Goal: Transaction & Acquisition: Purchase product/service

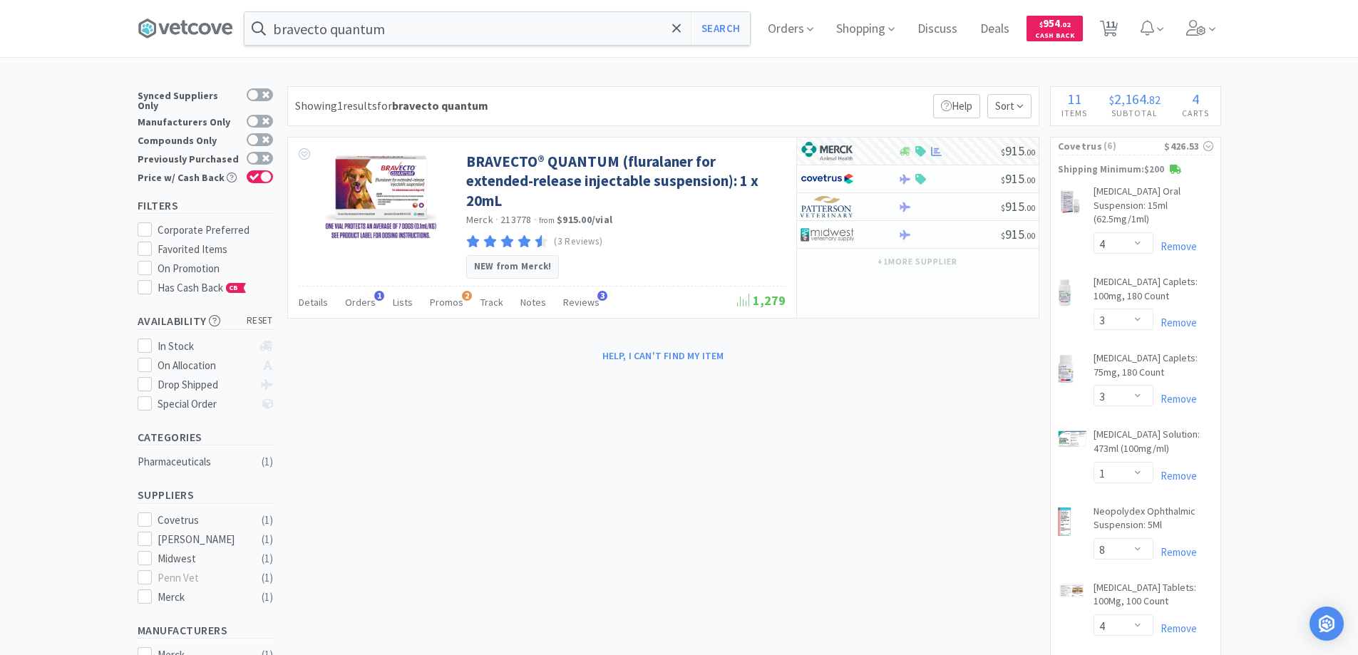
select select "4"
select select "3"
select select "1"
select select "8"
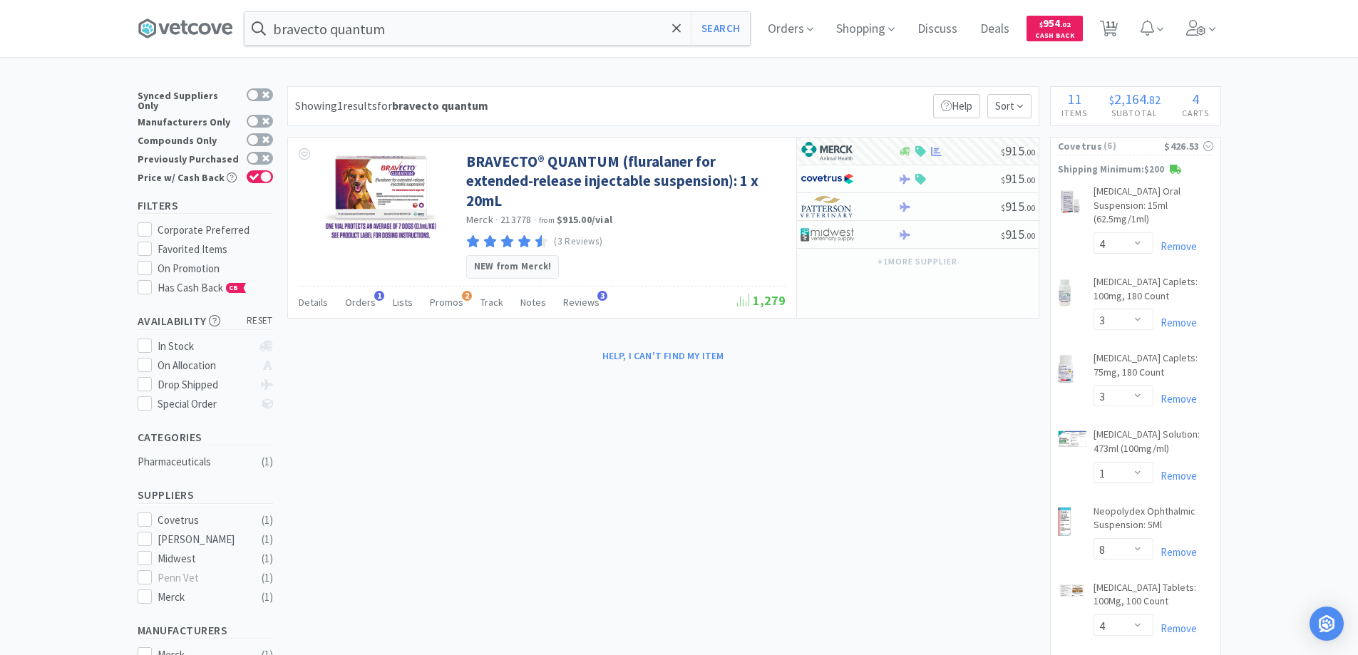
select select "4"
select select "1"
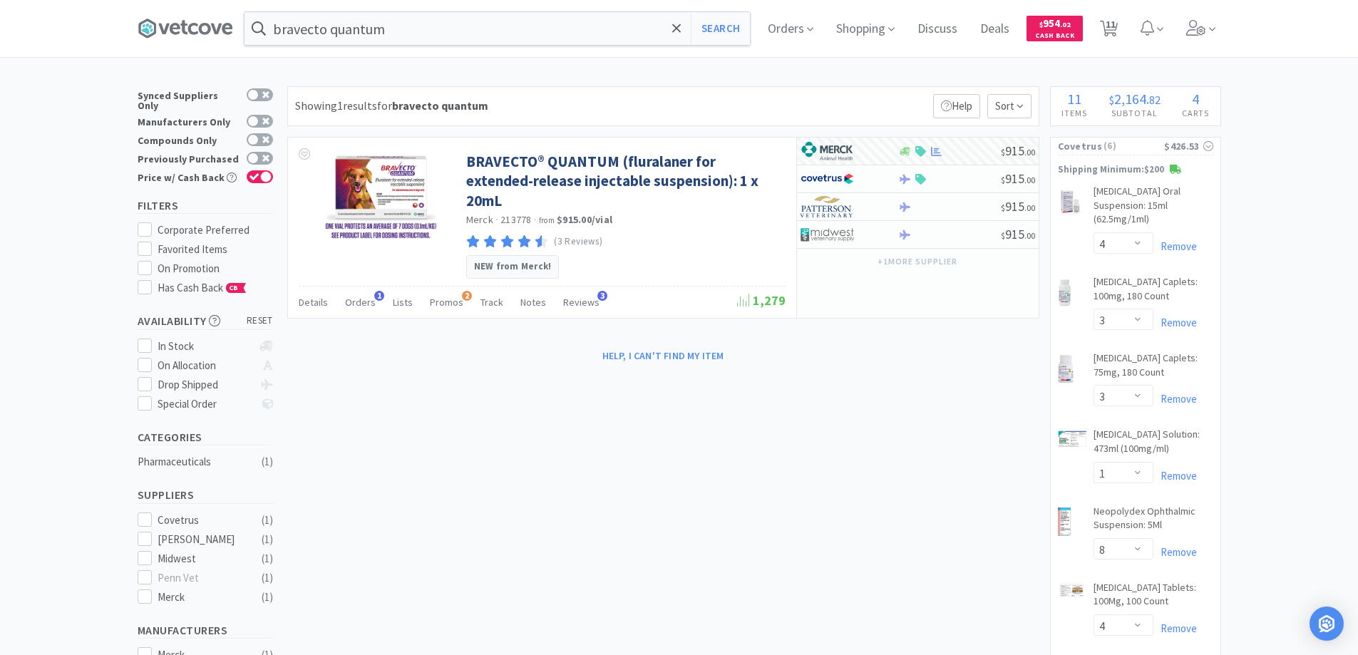
select select "1"
click at [680, 28] on icon at bounding box center [676, 28] width 9 height 9
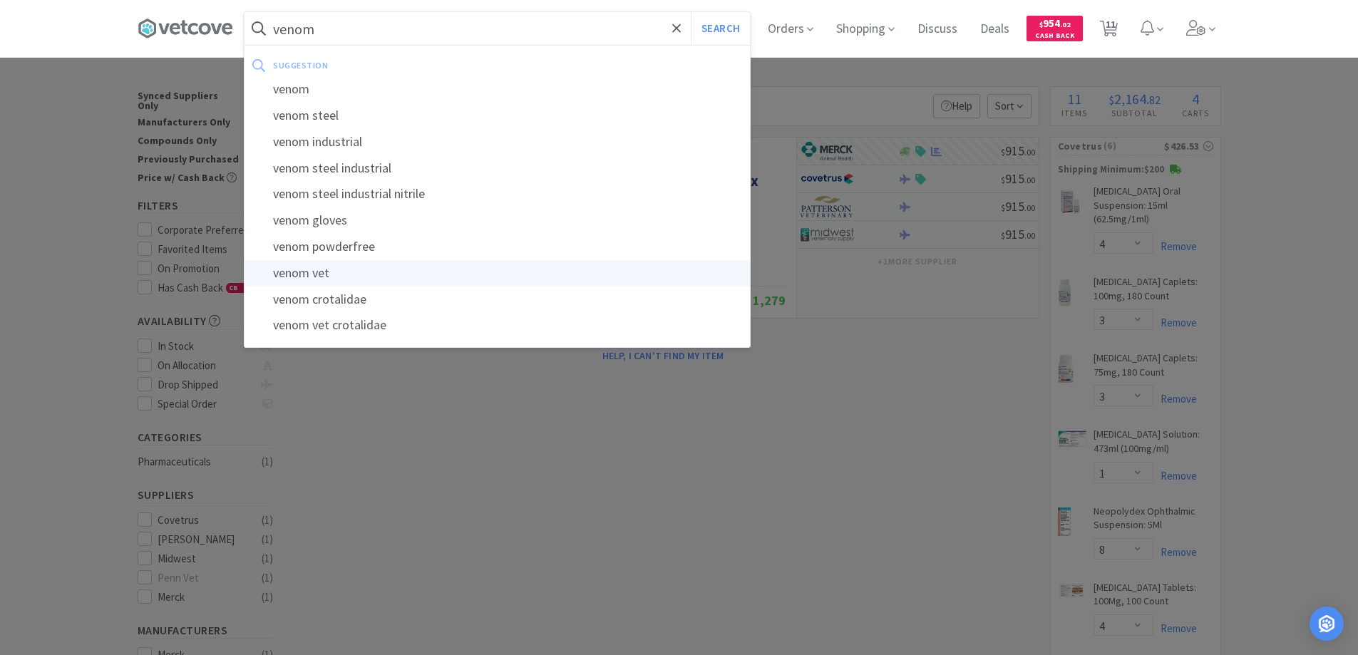
click at [362, 271] on div "venom vet" at bounding box center [498, 273] width 506 height 26
type input "venom vet"
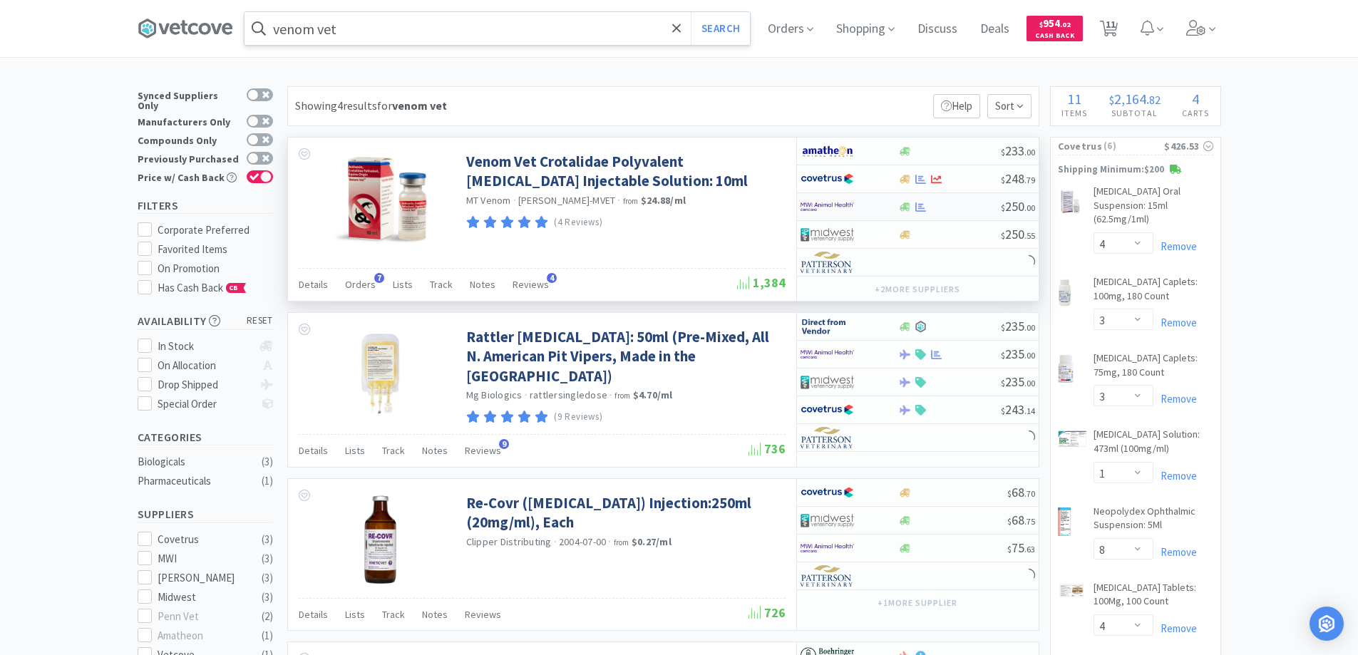
click at [886, 205] on div at bounding box center [850, 207] width 98 height 24
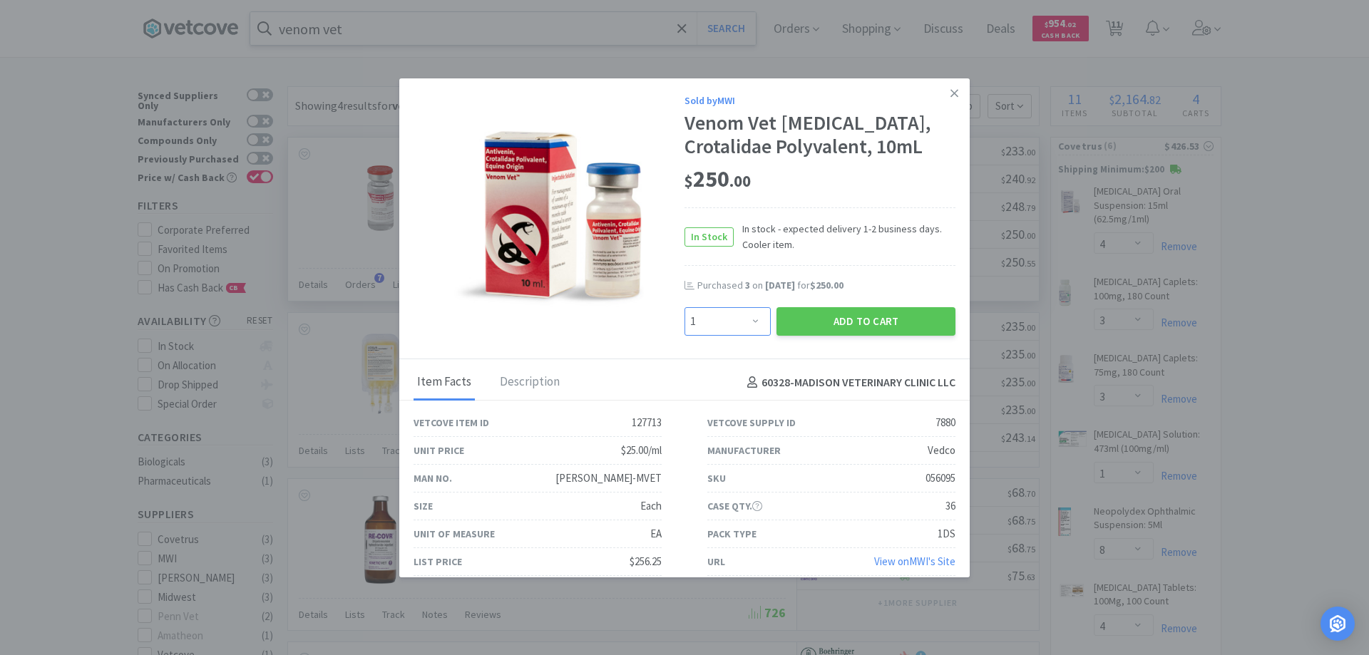
click at [747, 321] on select "Enter Quantity 1 2 3 4 5 6 7 8 9 10 11 12 13 14 15 16 17 18 19 20 Enter Quantity" at bounding box center [728, 321] width 86 height 29
select select "2"
click at [685, 307] on select "Enter Quantity 1 2 3 4 5 6 7 8 9 10 11 12 13 14 15 16 17 18 19 20 Enter Quantity" at bounding box center [728, 321] width 86 height 29
click at [853, 325] on button "Add to Cart" at bounding box center [865, 321] width 179 height 29
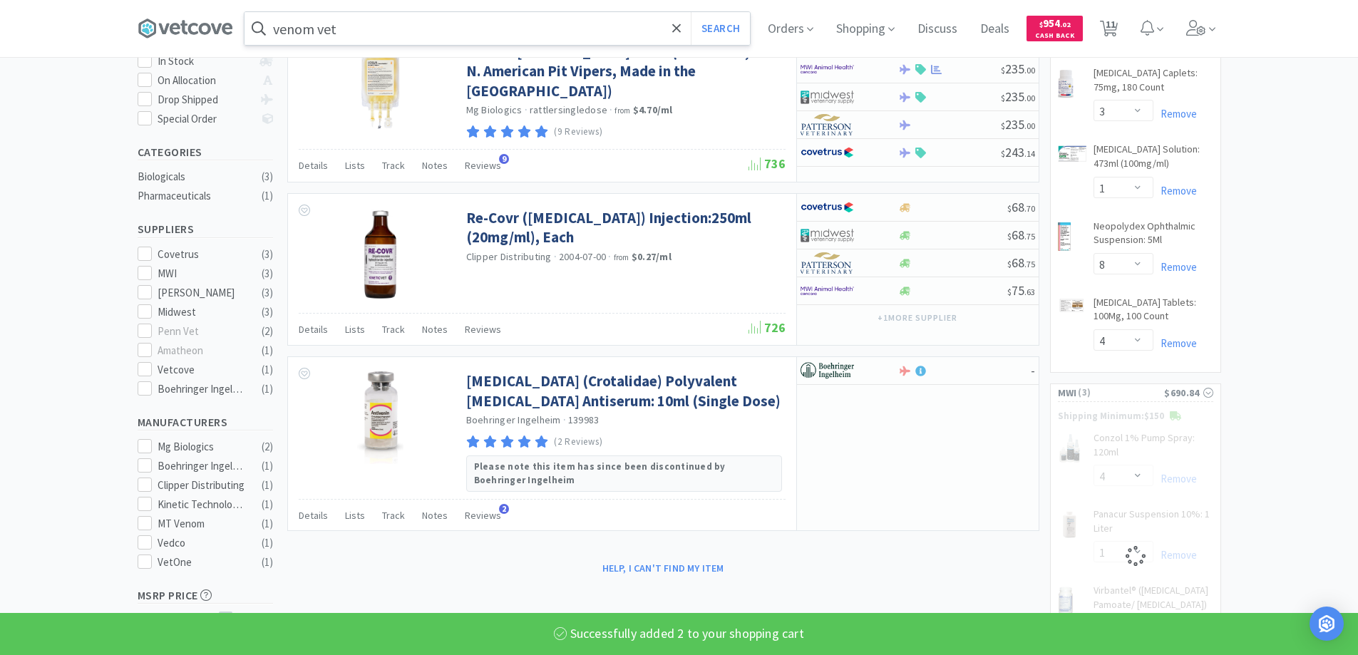
select select "2"
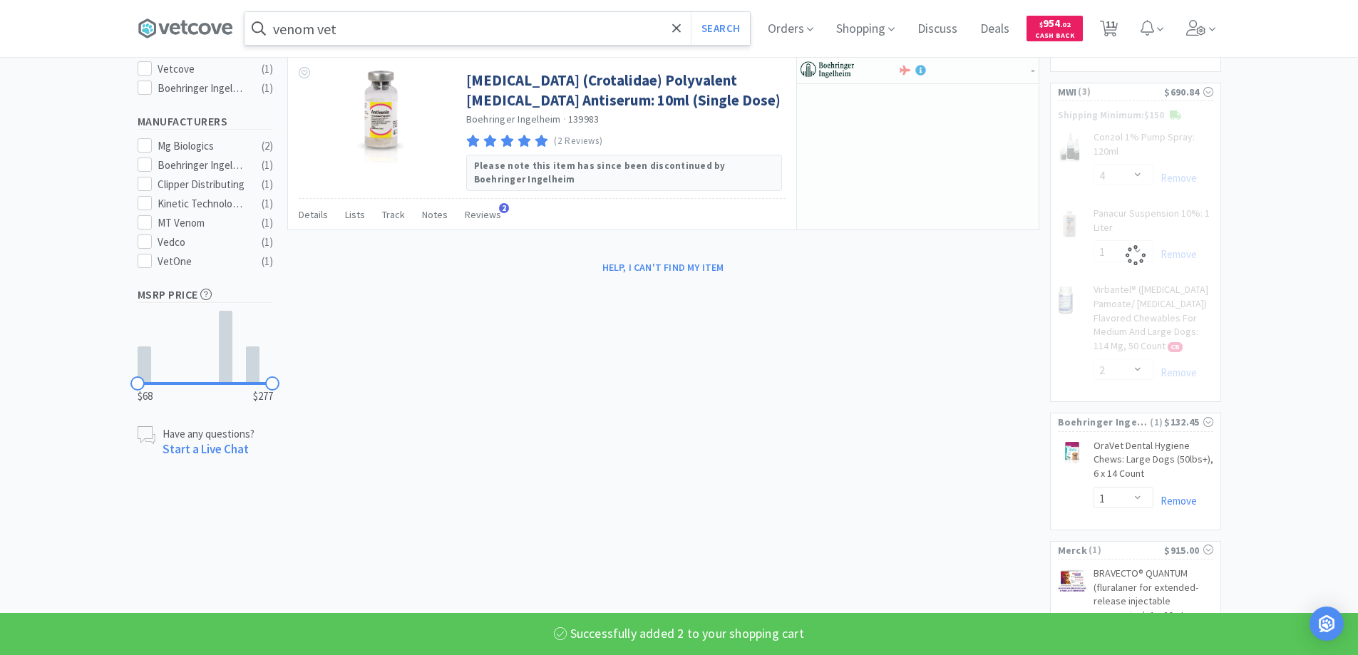
select select "1"
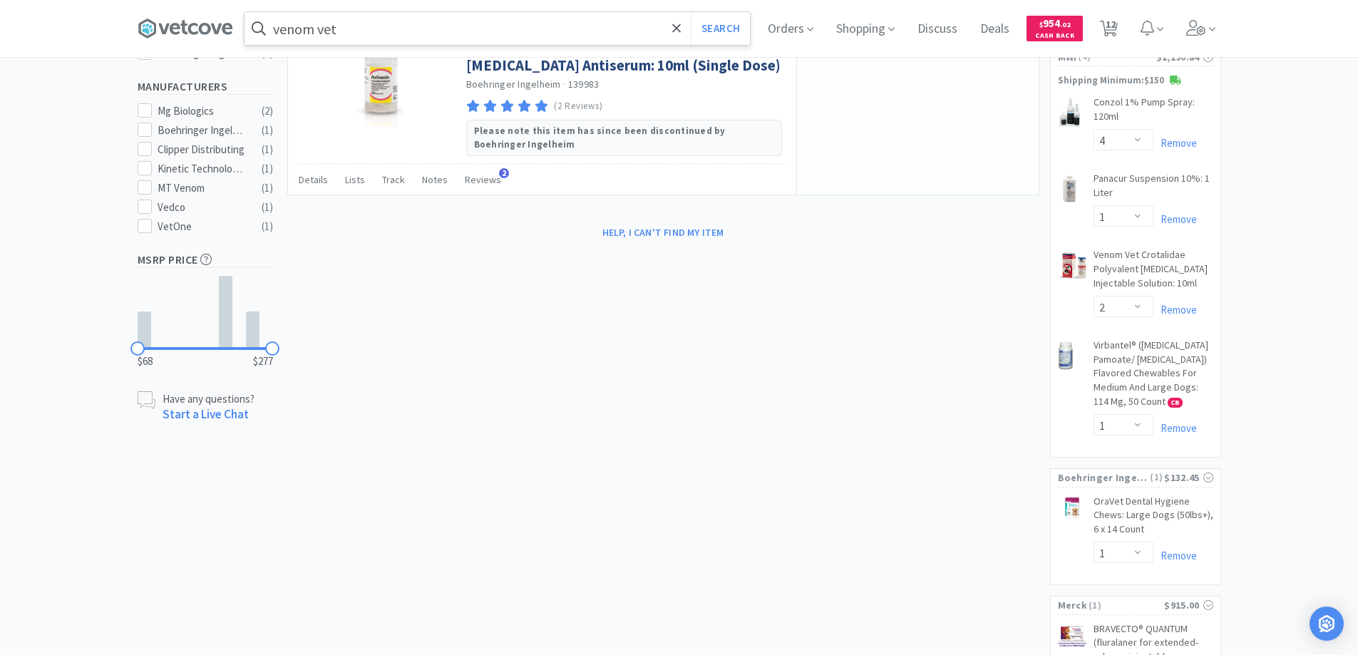
scroll to position [604, 0]
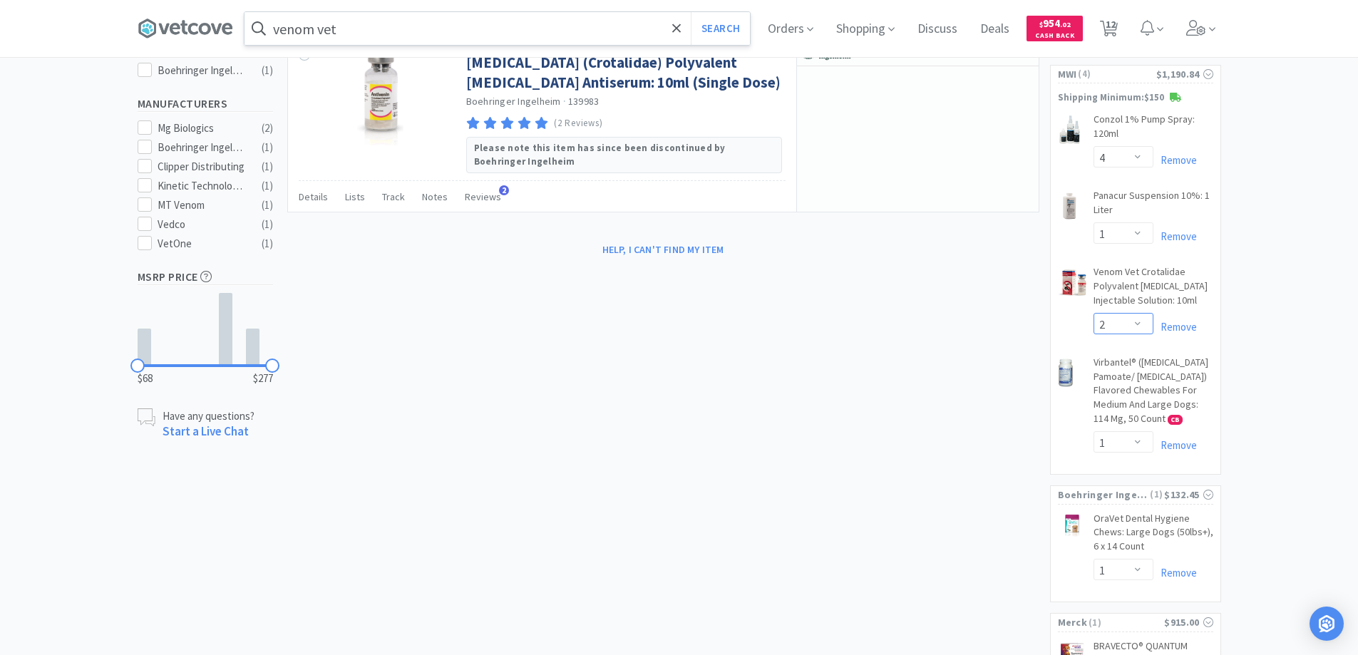
click at [1139, 319] on select "Enter Quantity 1 2 3 4 5 6 7 8 9 10 11 12 13 14 15 16 17 18 19 20 Enter Quantity" at bounding box center [1124, 323] width 60 height 21
click at [1094, 313] on select "Enter Quantity 1 2 3 4 5 6 7 8 9 10 11 12 13 14 15 16 17 18 19 20 Enter Quantity" at bounding box center [1124, 323] width 60 height 21
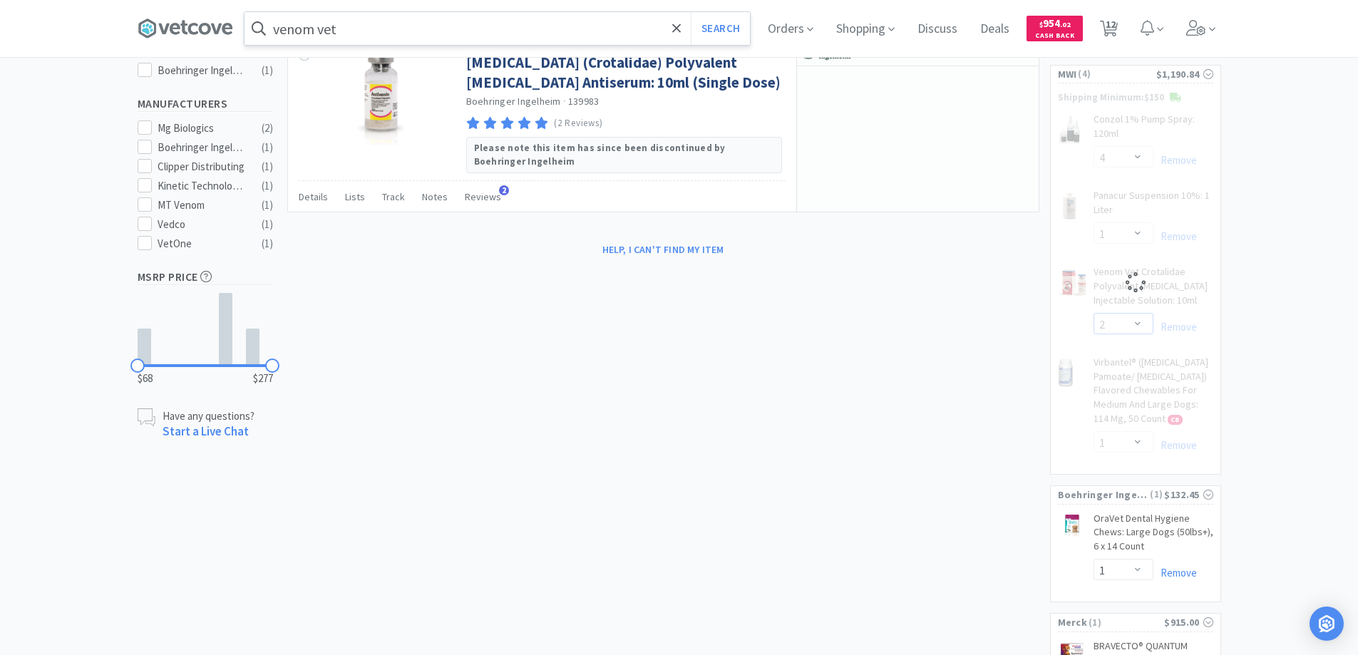
select select "1"
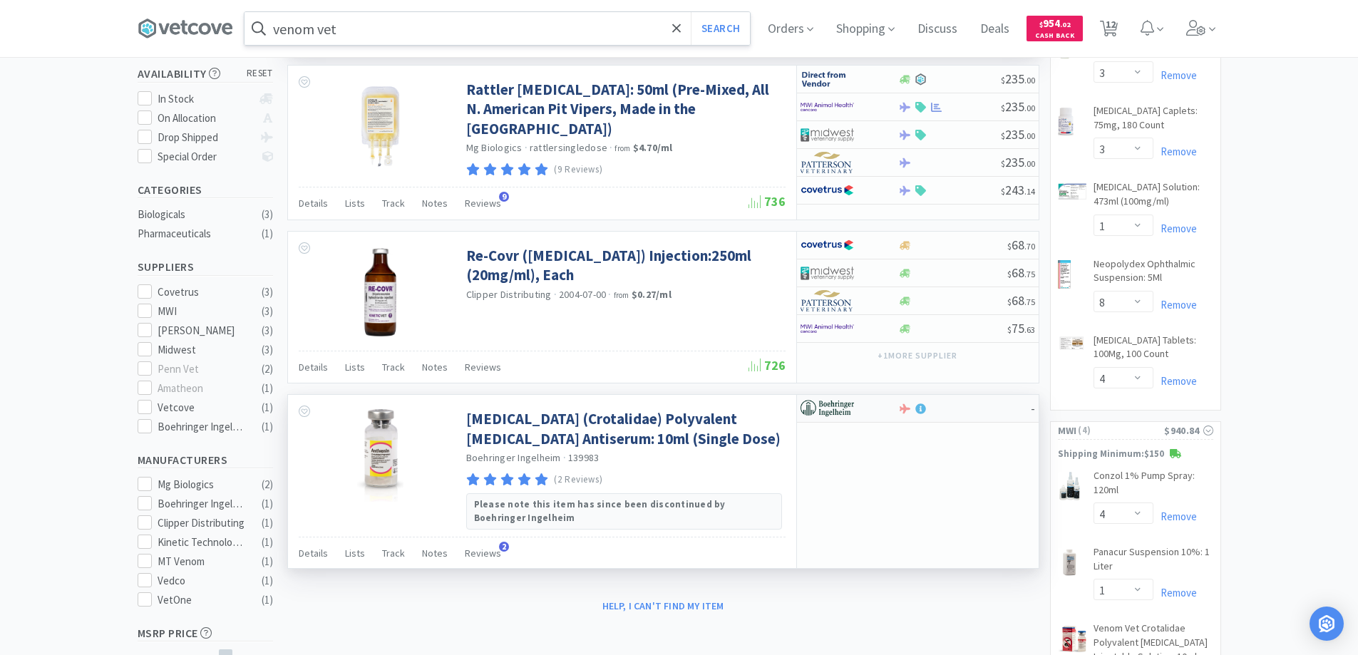
scroll to position [0, 0]
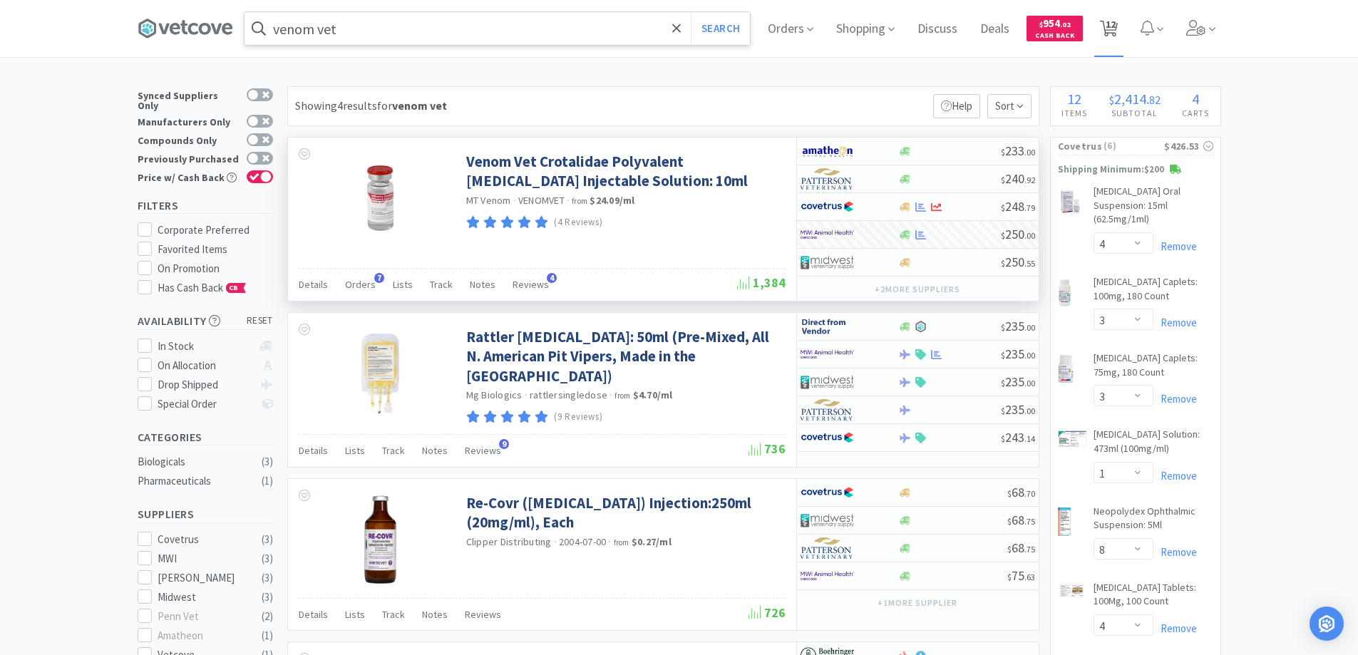
click at [1111, 24] on span "12" at bounding box center [1111, 24] width 10 height 57
select select "1"
select select "4"
select select "3"
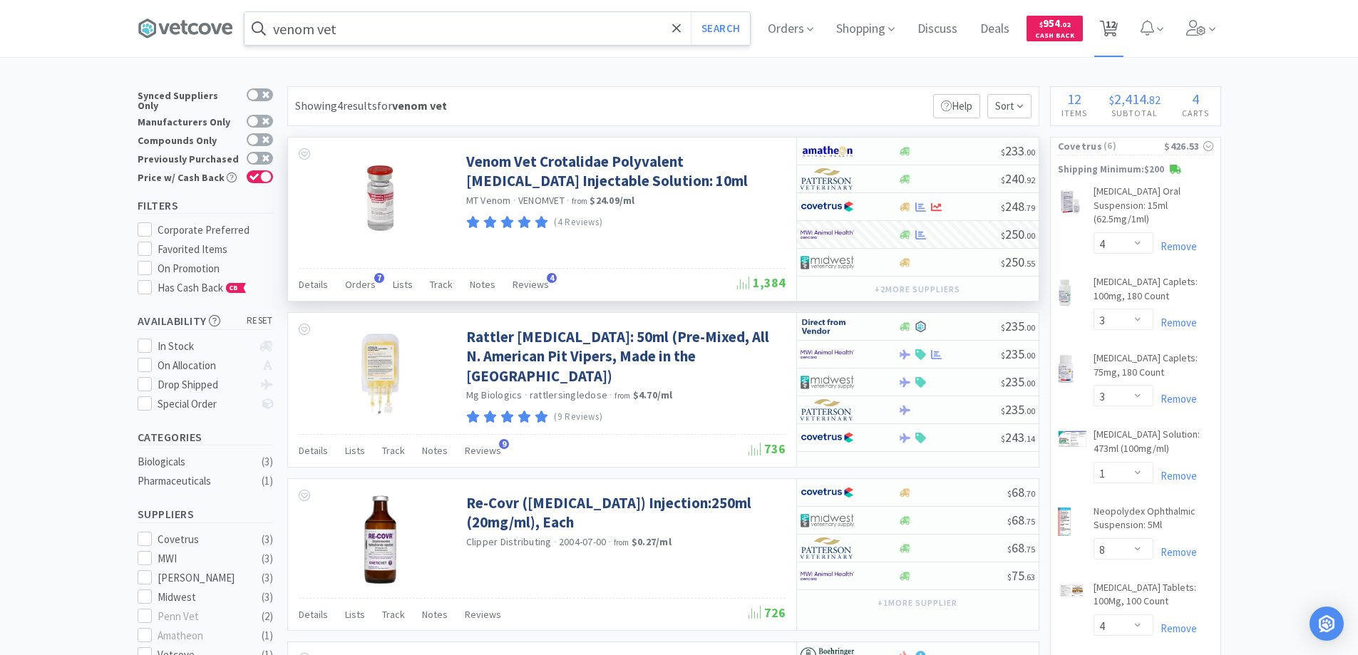
select select "3"
select select "1"
select select "8"
select select "4"
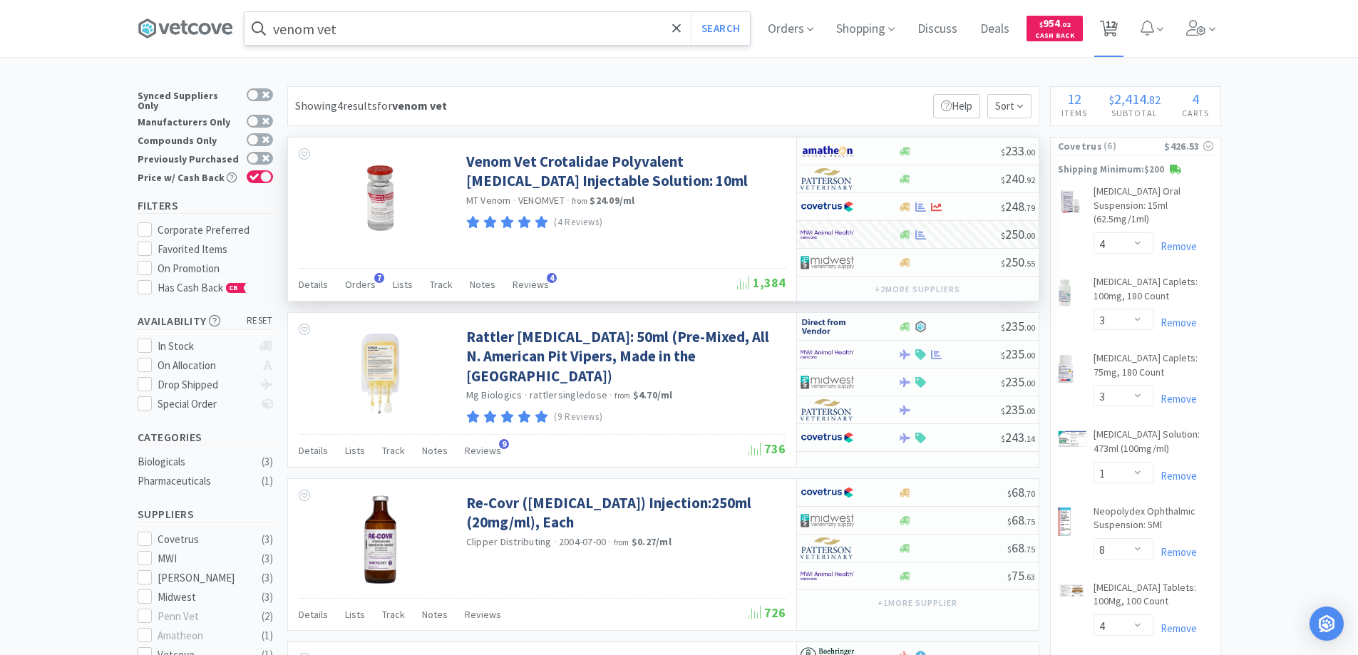
select select "1"
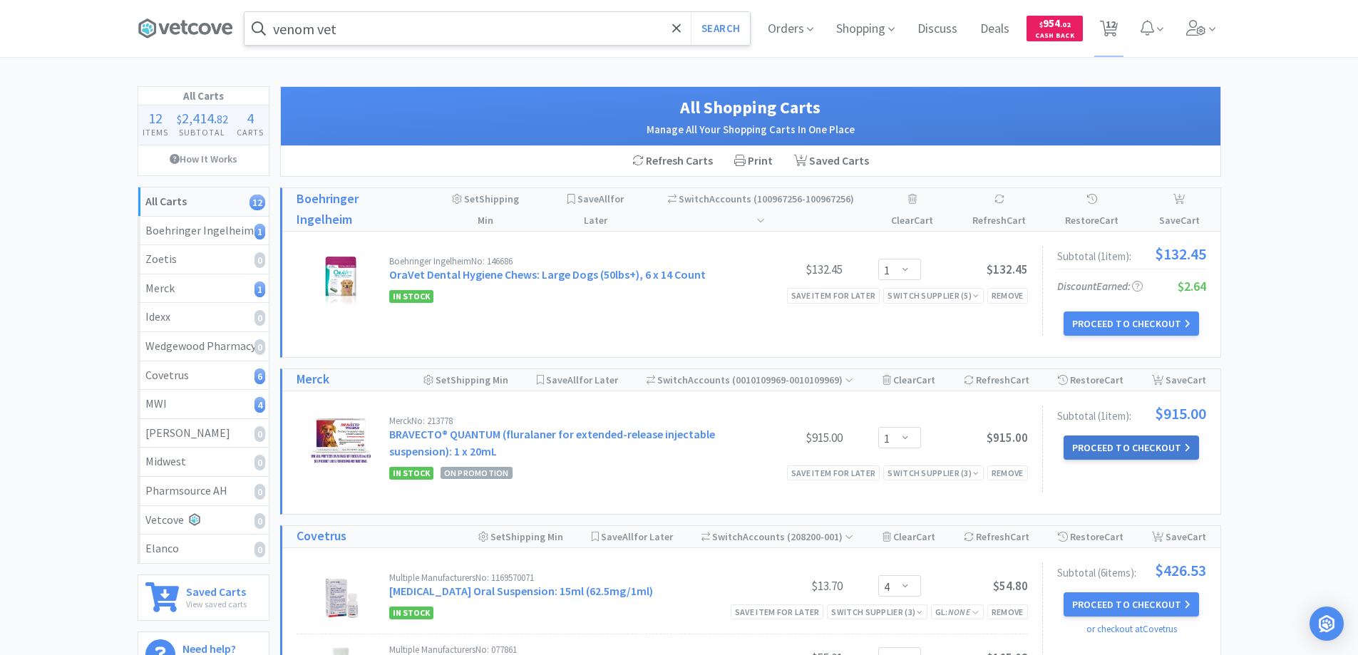
click at [1114, 445] on button "Proceed to Checkout" at bounding box center [1131, 448] width 135 height 24
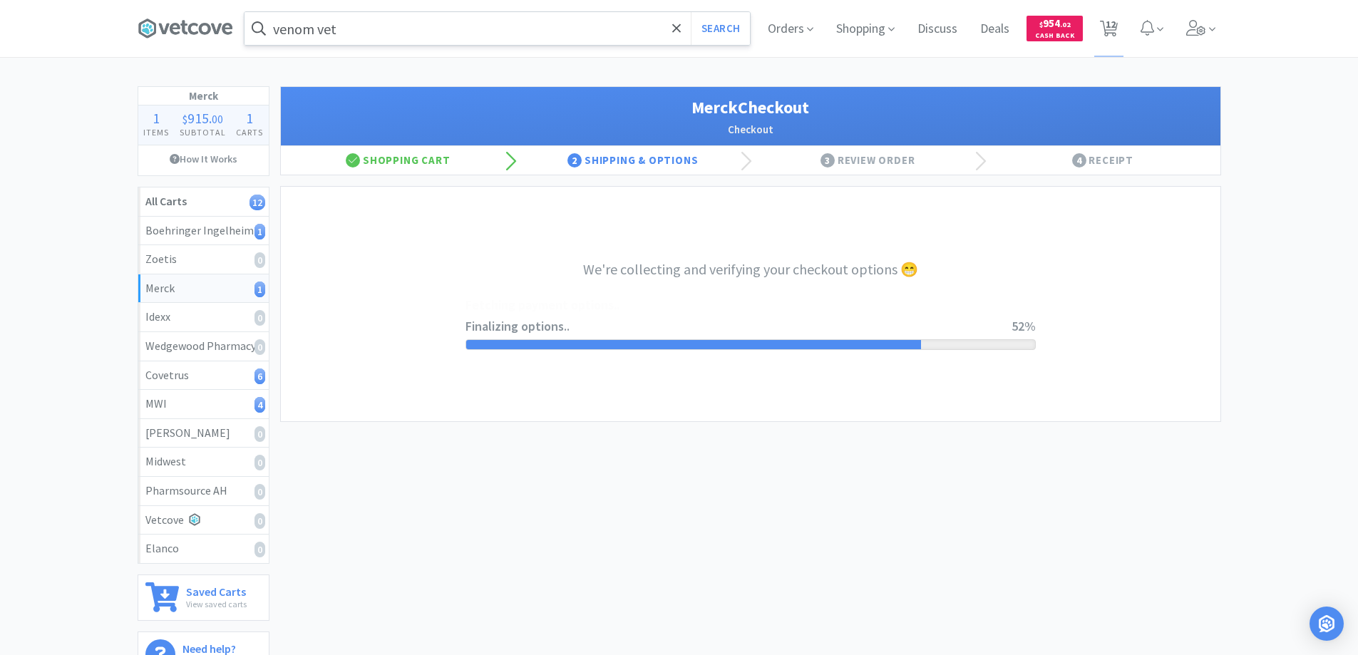
select select "-E803-9633-Q2BK98JX4CWZ1W"
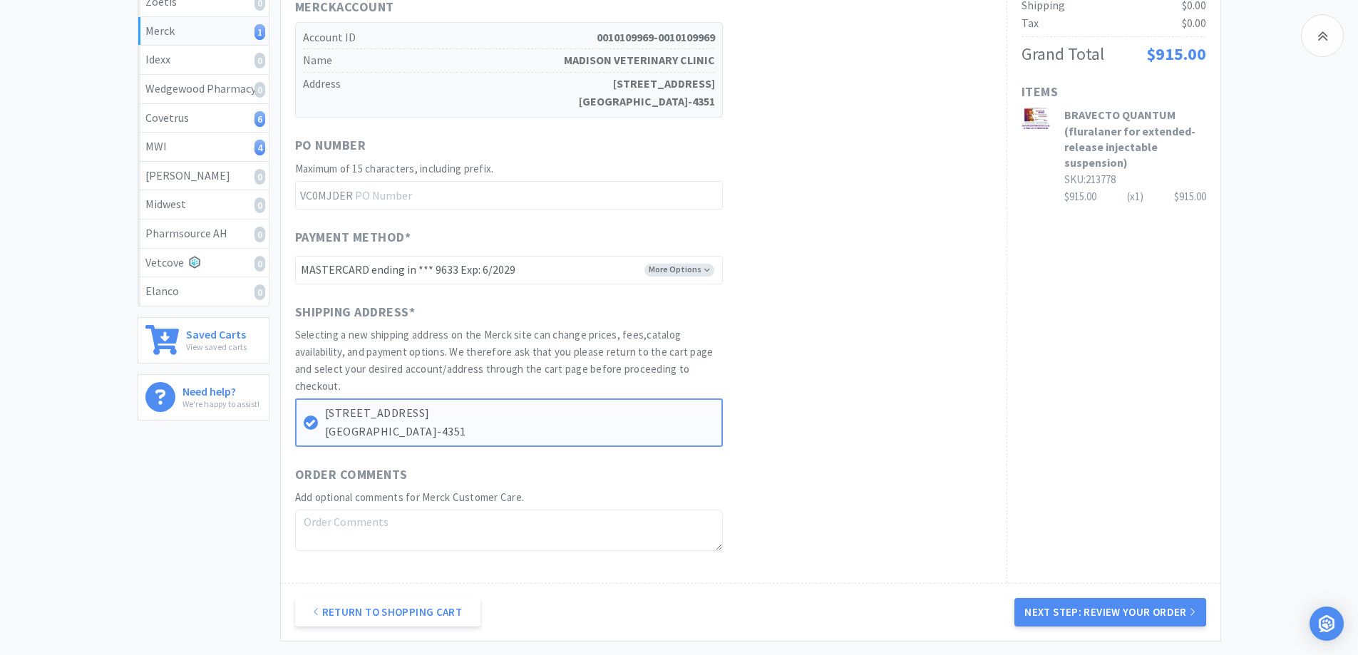
scroll to position [285, 0]
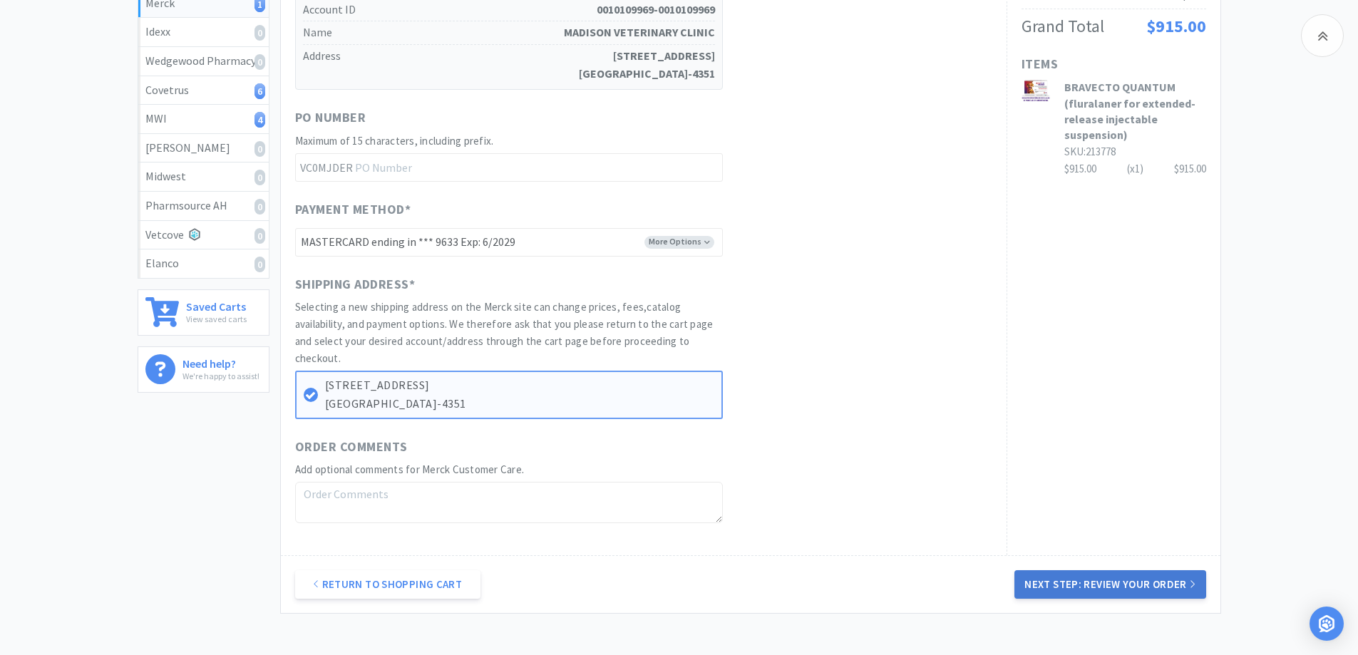
click at [1068, 581] on button "Next Step: Review Your Order" at bounding box center [1110, 584] width 191 height 29
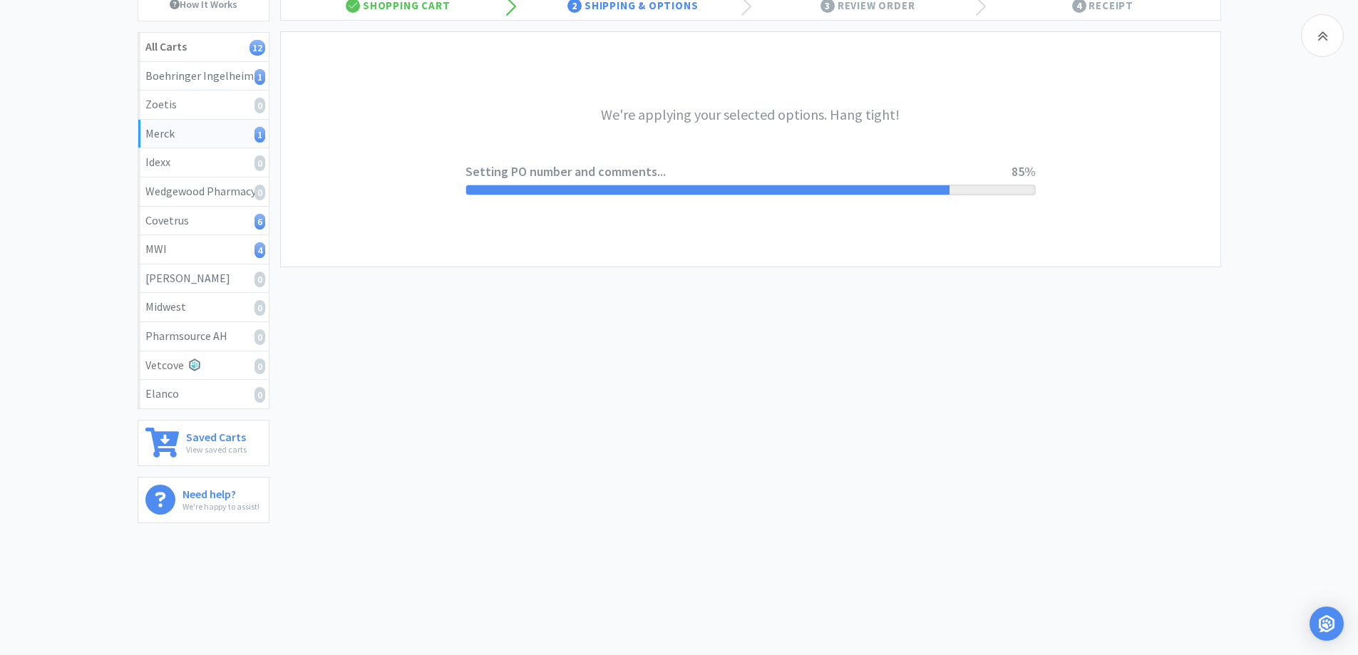
scroll to position [0, 0]
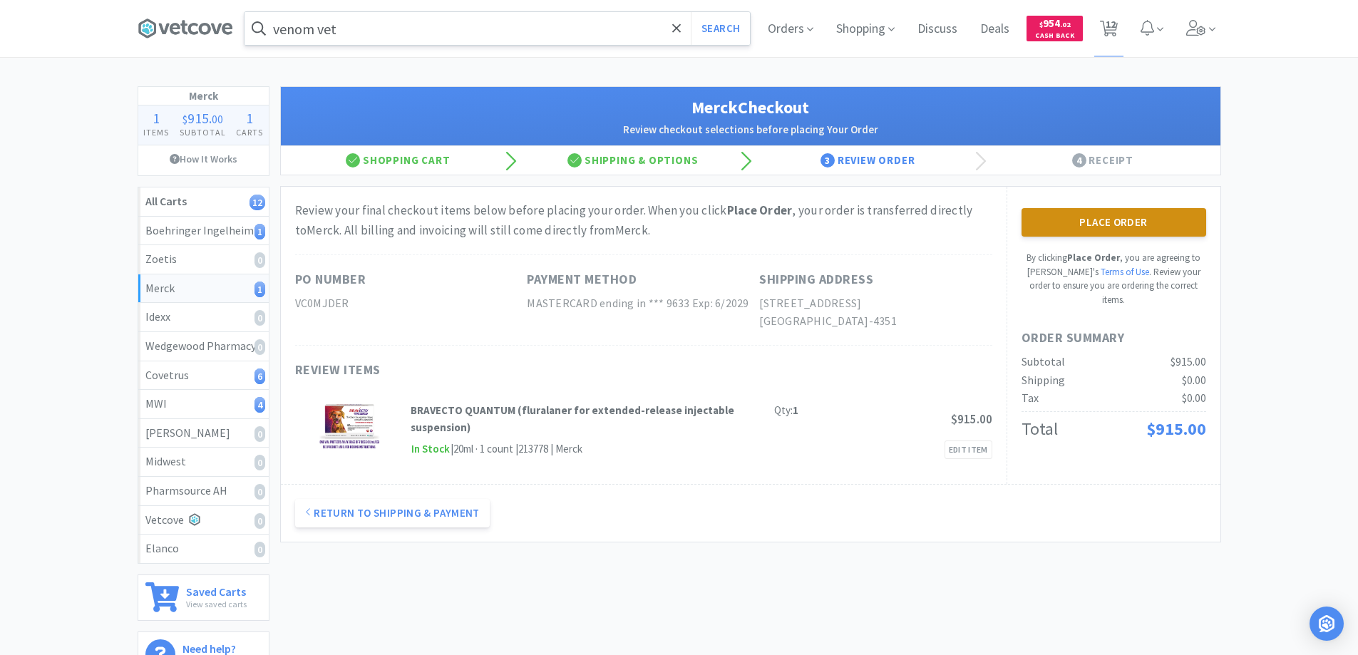
click at [1092, 222] on button "Place Order" at bounding box center [1114, 222] width 185 height 29
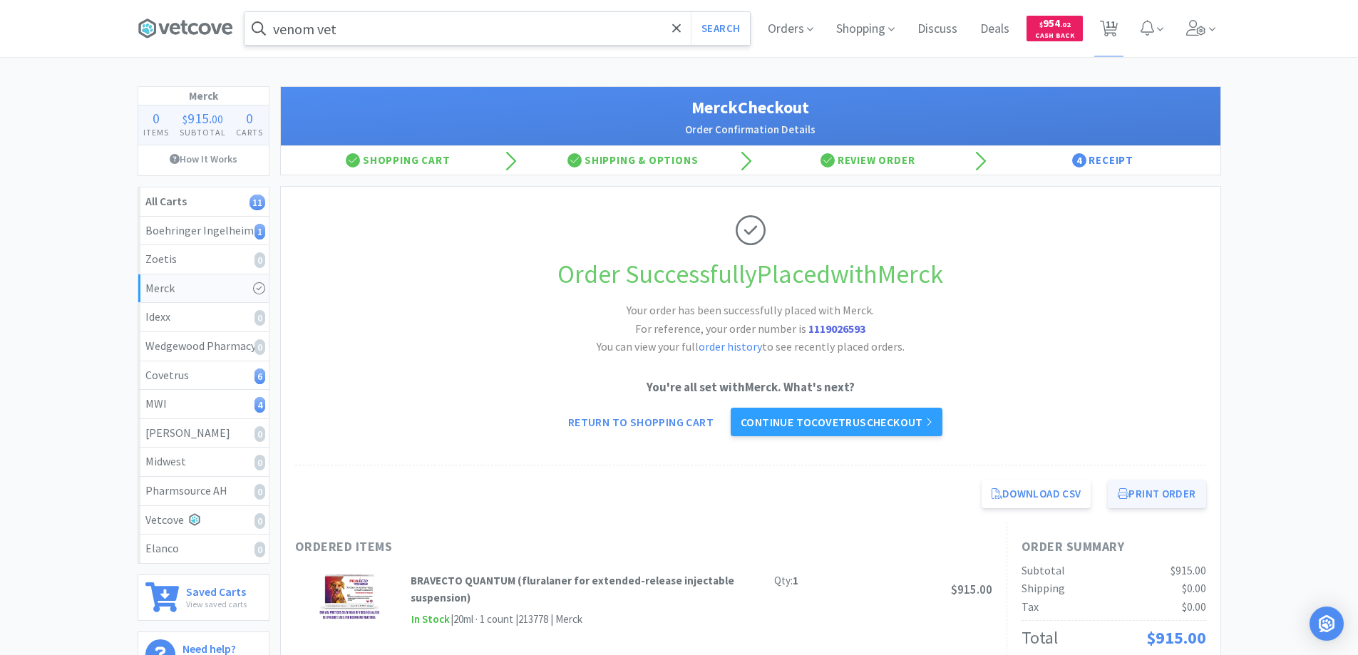
click at [1143, 494] on button "Print Order" at bounding box center [1157, 494] width 98 height 29
click at [1112, 25] on span "11" at bounding box center [1111, 24] width 10 height 57
select select "1"
select select "4"
select select "3"
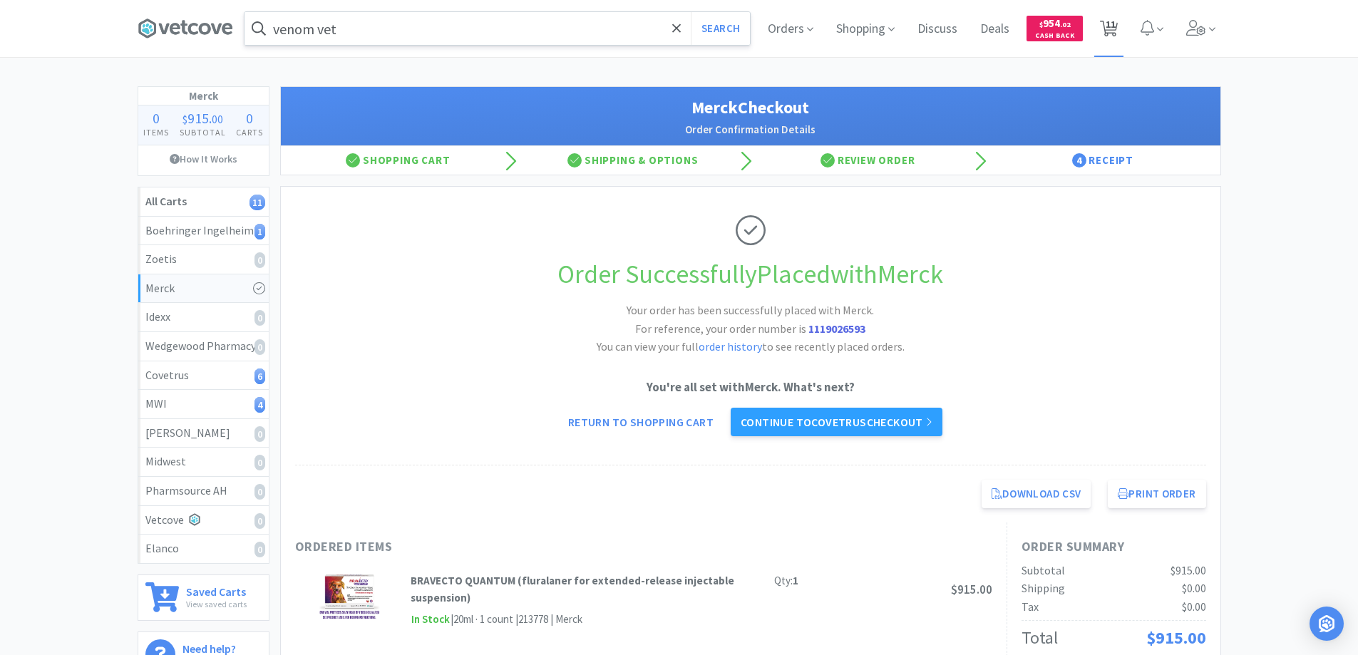
select select "3"
select select "1"
select select "8"
select select "4"
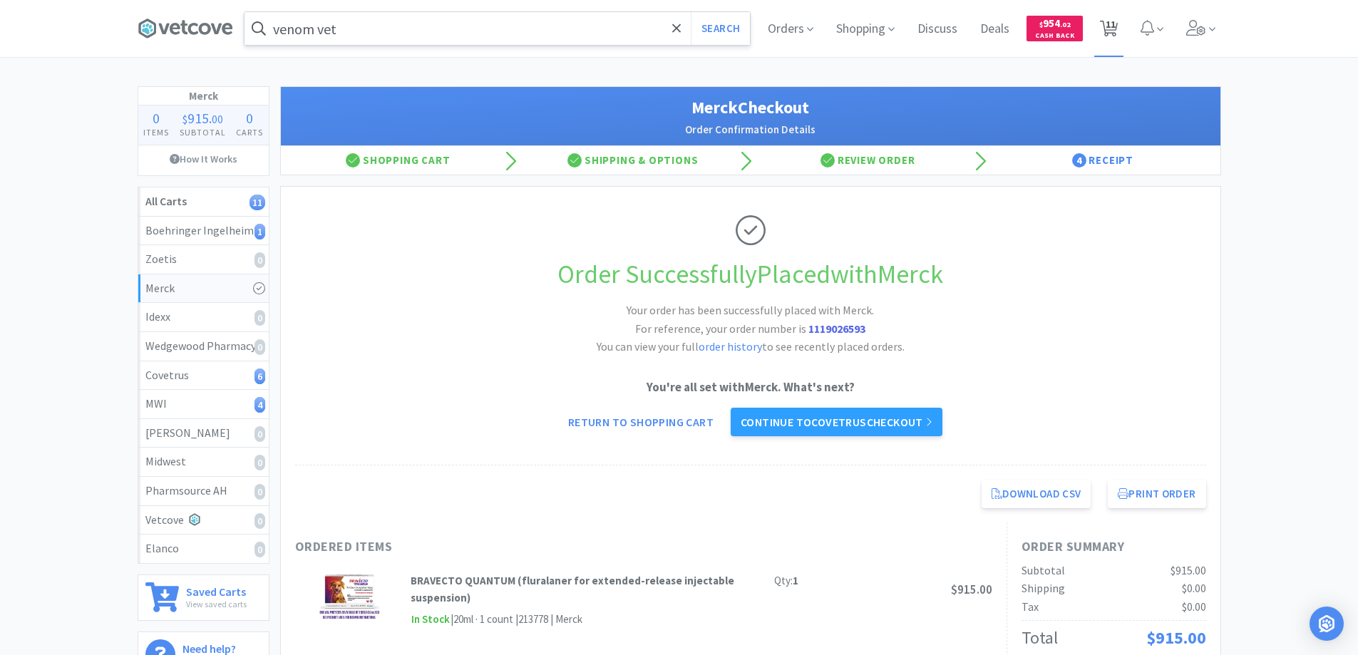
select select "1"
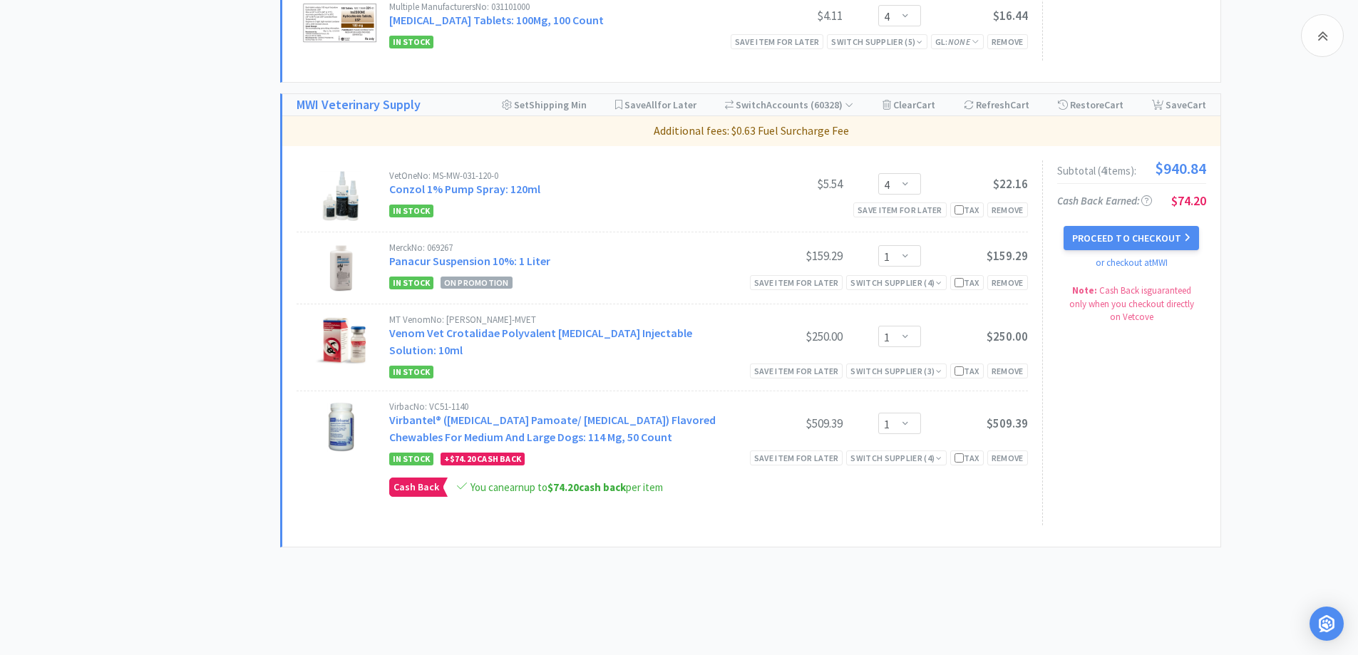
scroll to position [812, 0]
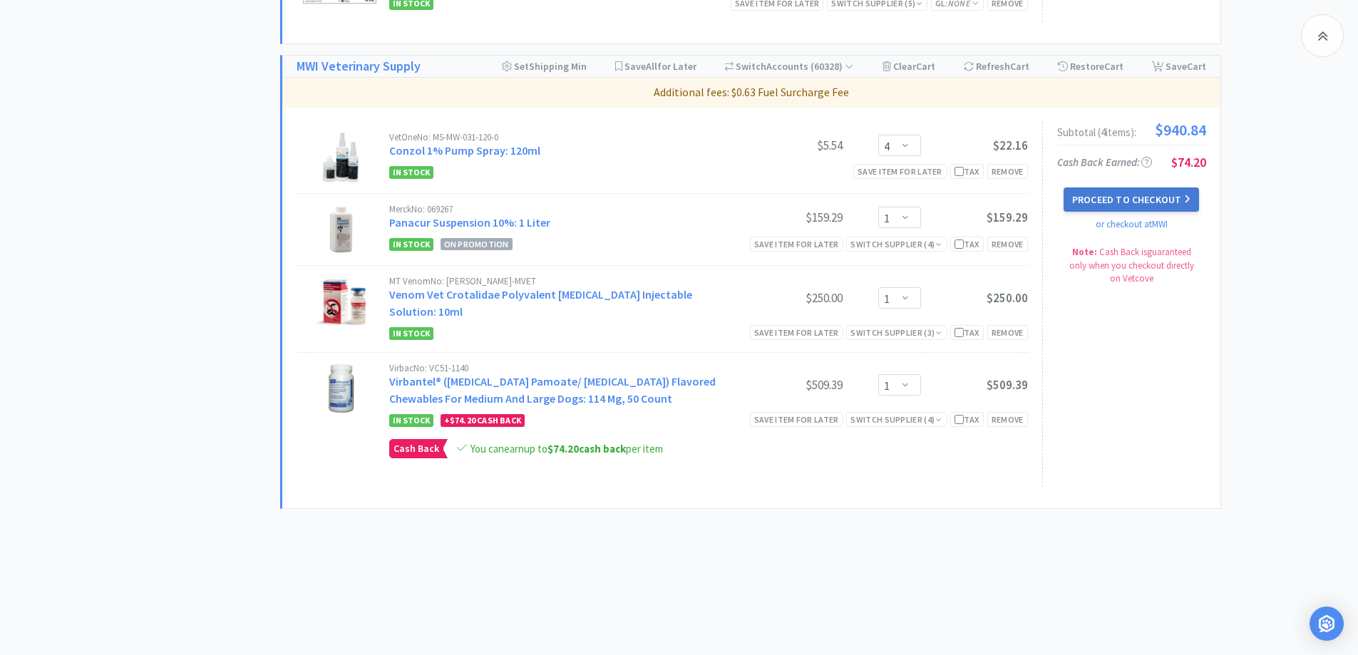
click at [1097, 212] on button "Proceed to Checkout" at bounding box center [1131, 200] width 135 height 24
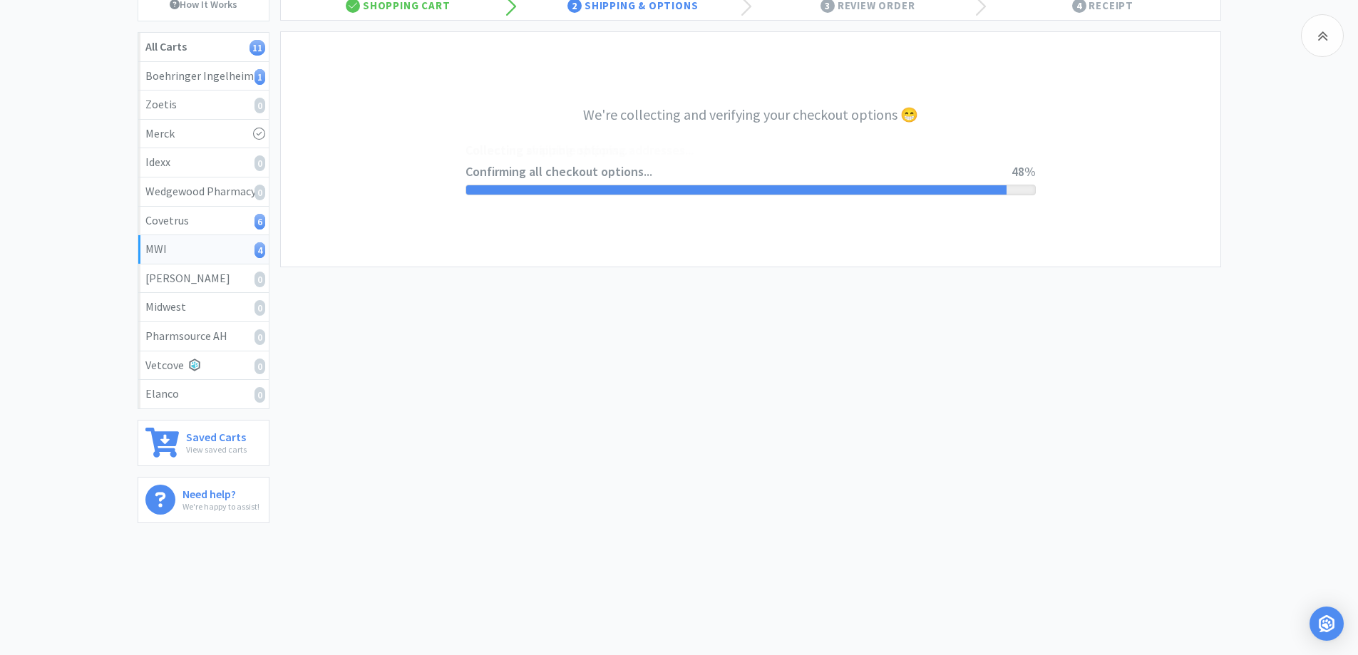
select select "STD_"
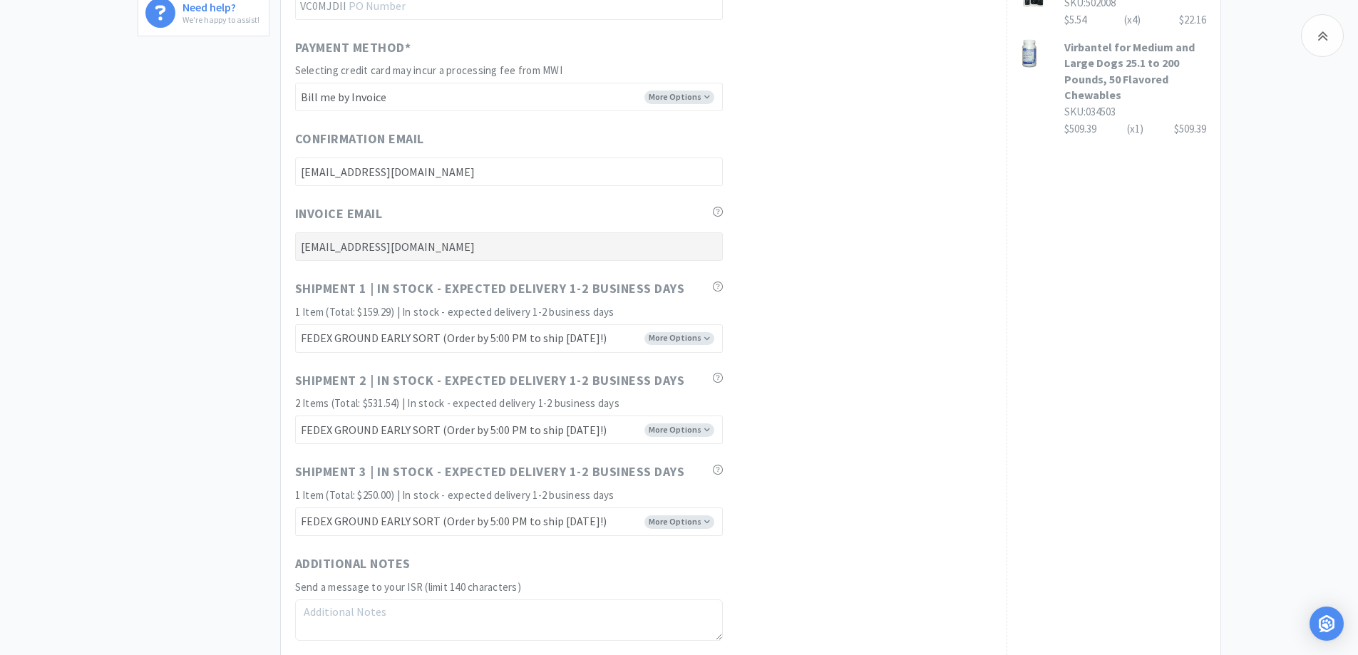
scroll to position [864, 0]
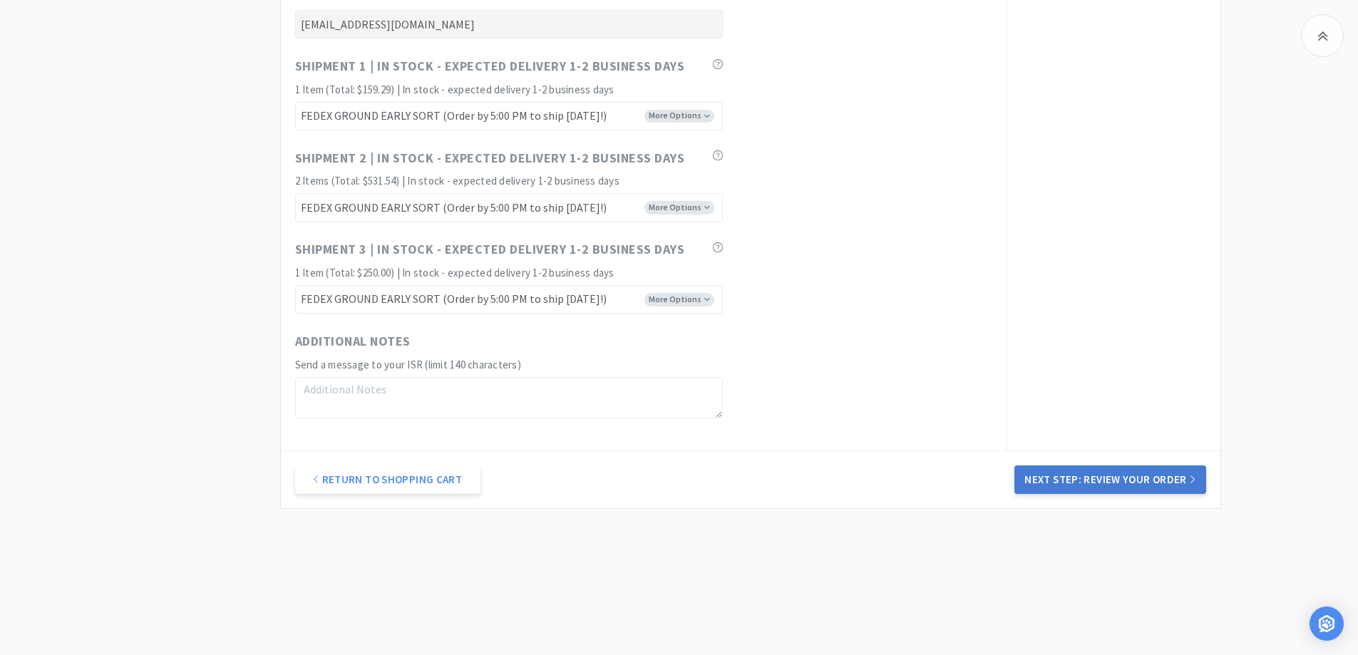
click at [1092, 478] on button "Next Step: Review Your Order" at bounding box center [1110, 480] width 191 height 29
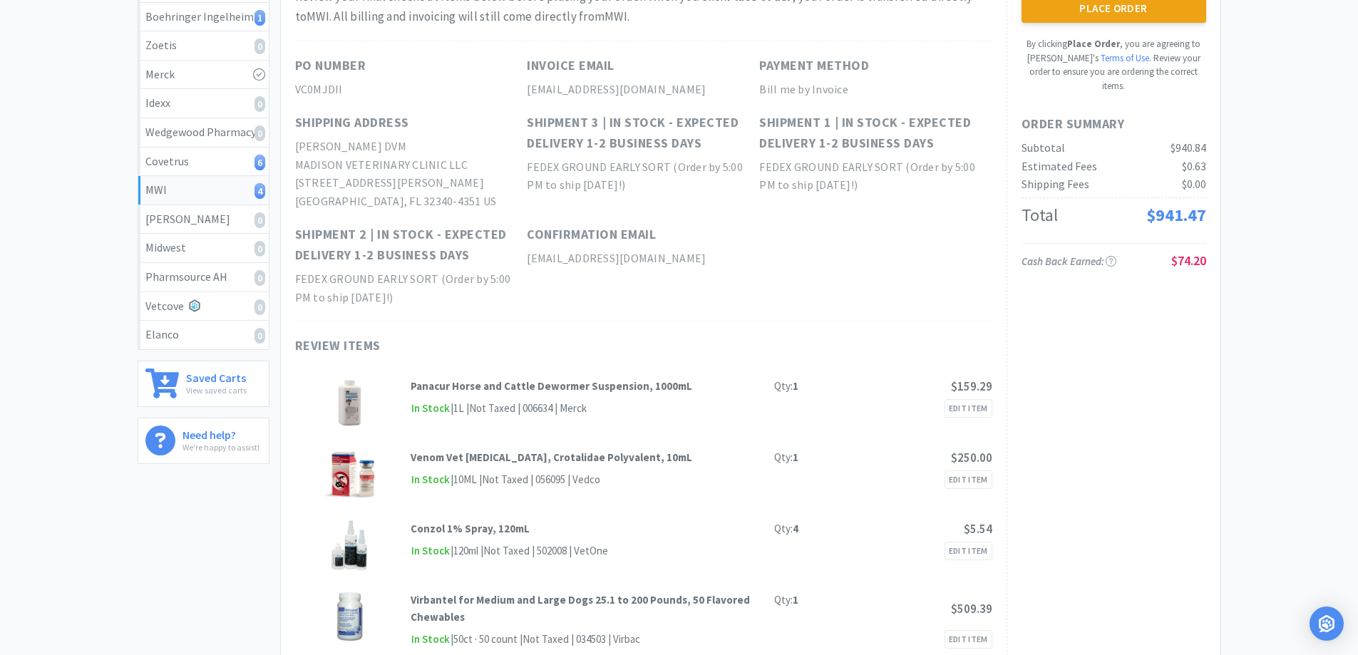
scroll to position [0, 0]
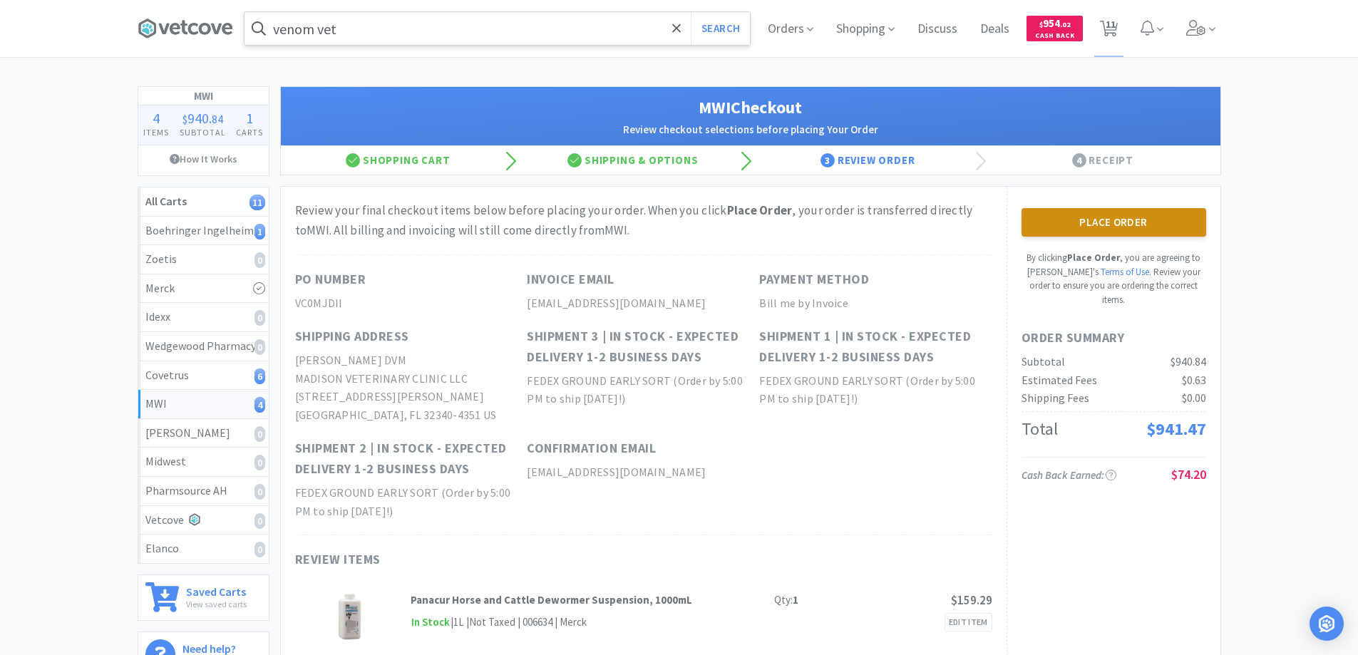
click at [1082, 219] on button "Place Order" at bounding box center [1114, 222] width 185 height 29
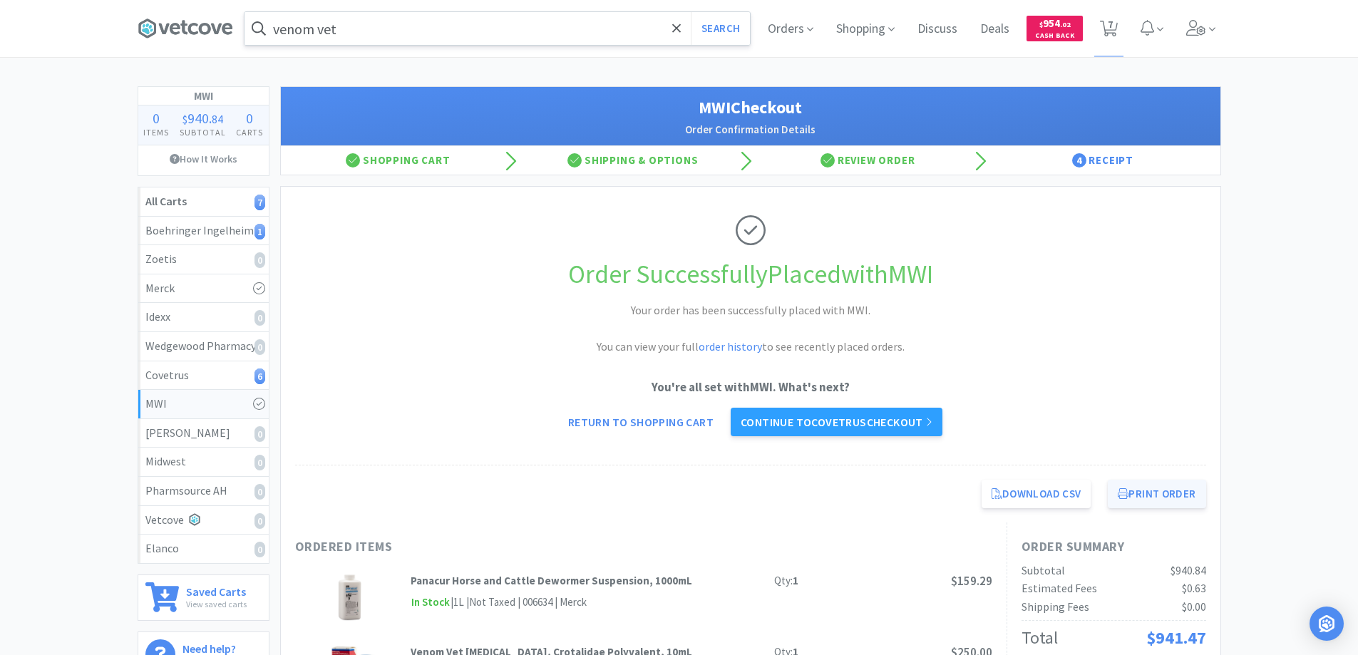
click at [1149, 497] on button "Print Order" at bounding box center [1157, 494] width 98 height 29
click at [1109, 28] on span "7" at bounding box center [1110, 24] width 5 height 57
select select "1"
select select "4"
select select "3"
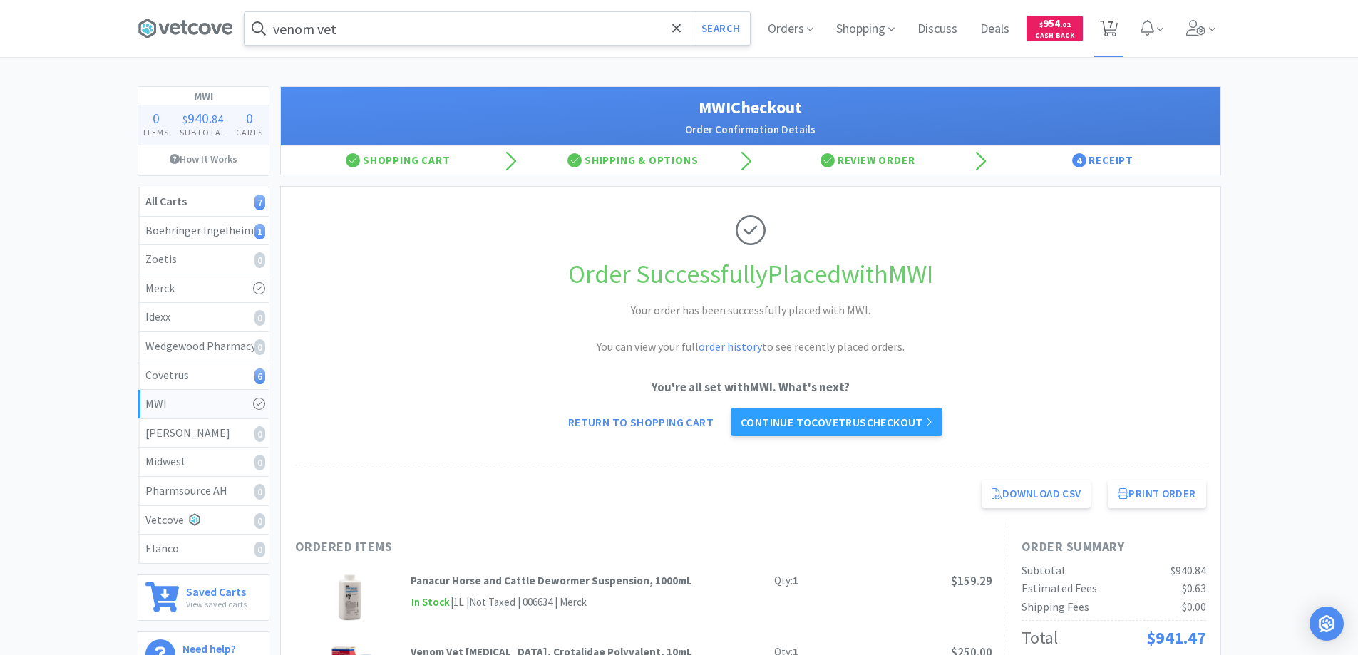
select select "3"
select select "1"
select select "8"
select select "4"
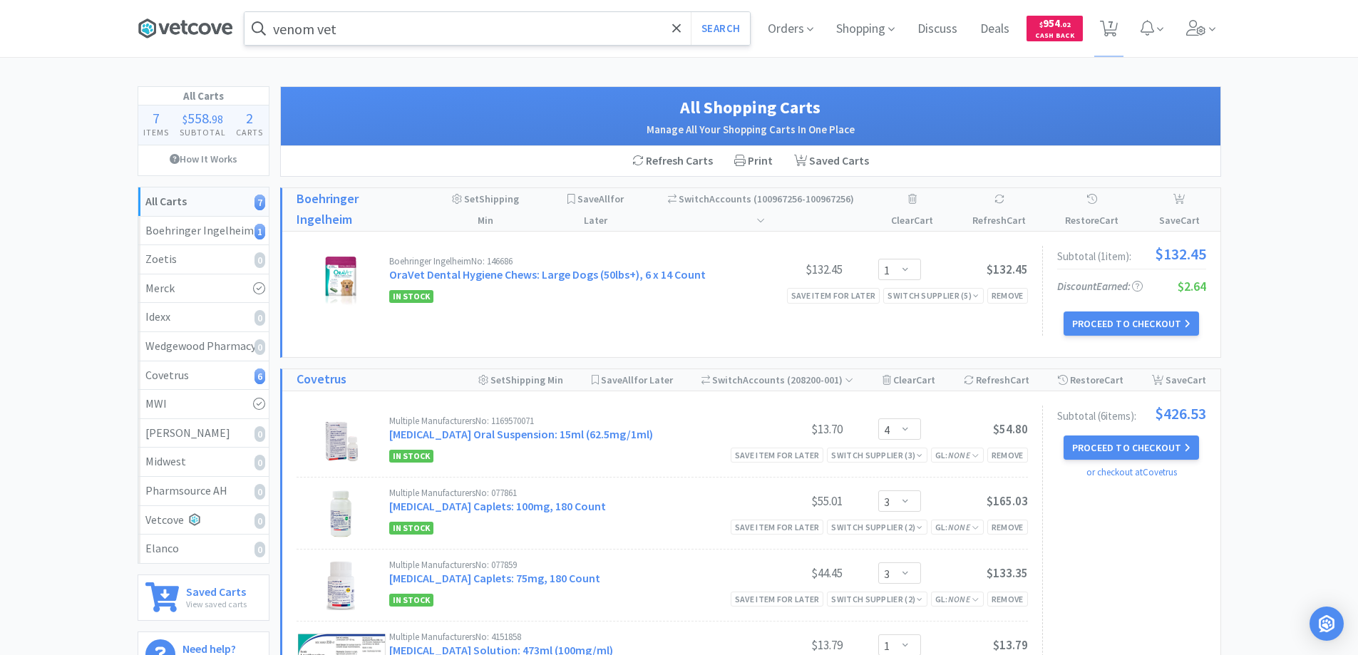
click at [187, 21] on icon at bounding box center [186, 28] width 96 height 21
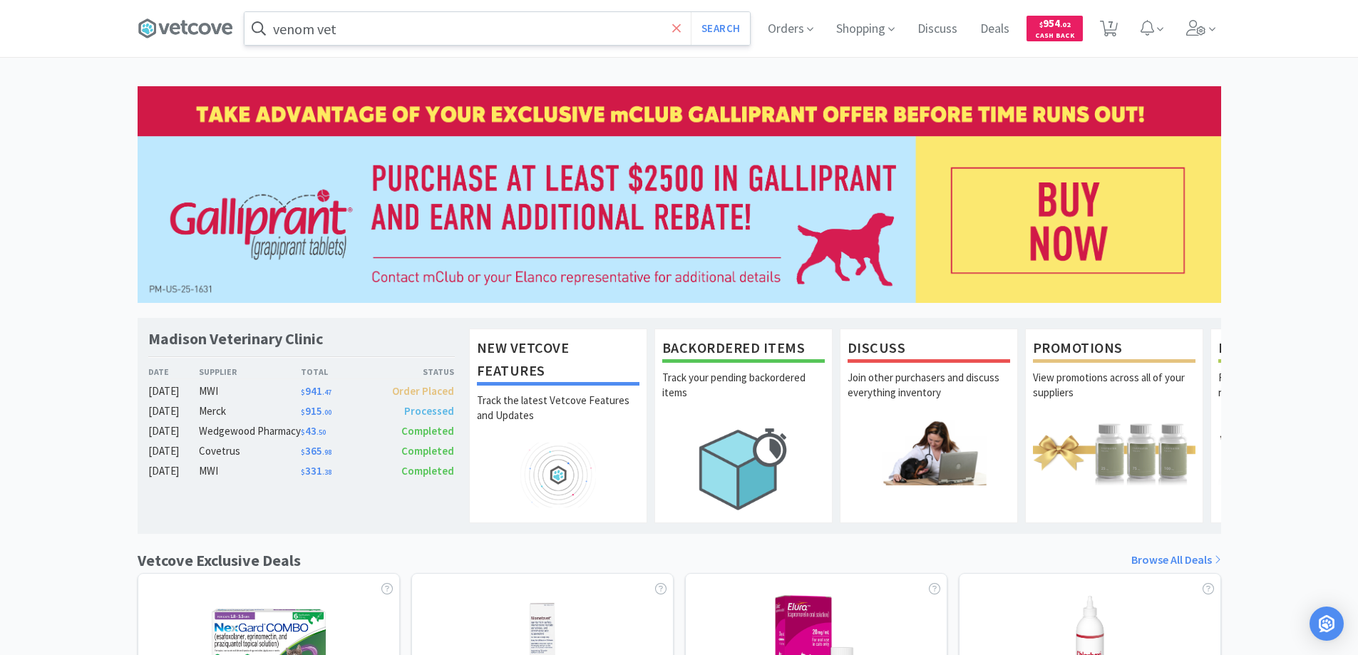
click at [677, 31] on icon at bounding box center [676, 28] width 9 height 14
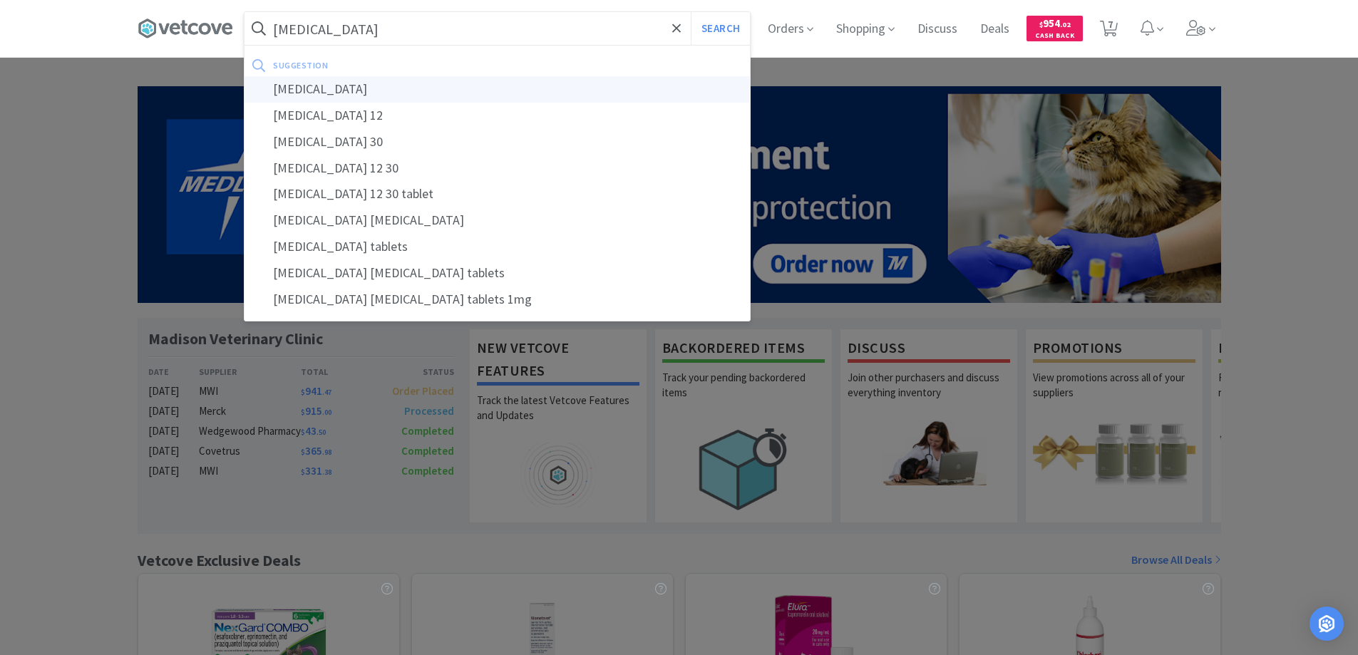
type input "[MEDICAL_DATA]"
click at [292, 89] on div "[MEDICAL_DATA]" at bounding box center [498, 89] width 506 height 26
select select "4"
select select "3"
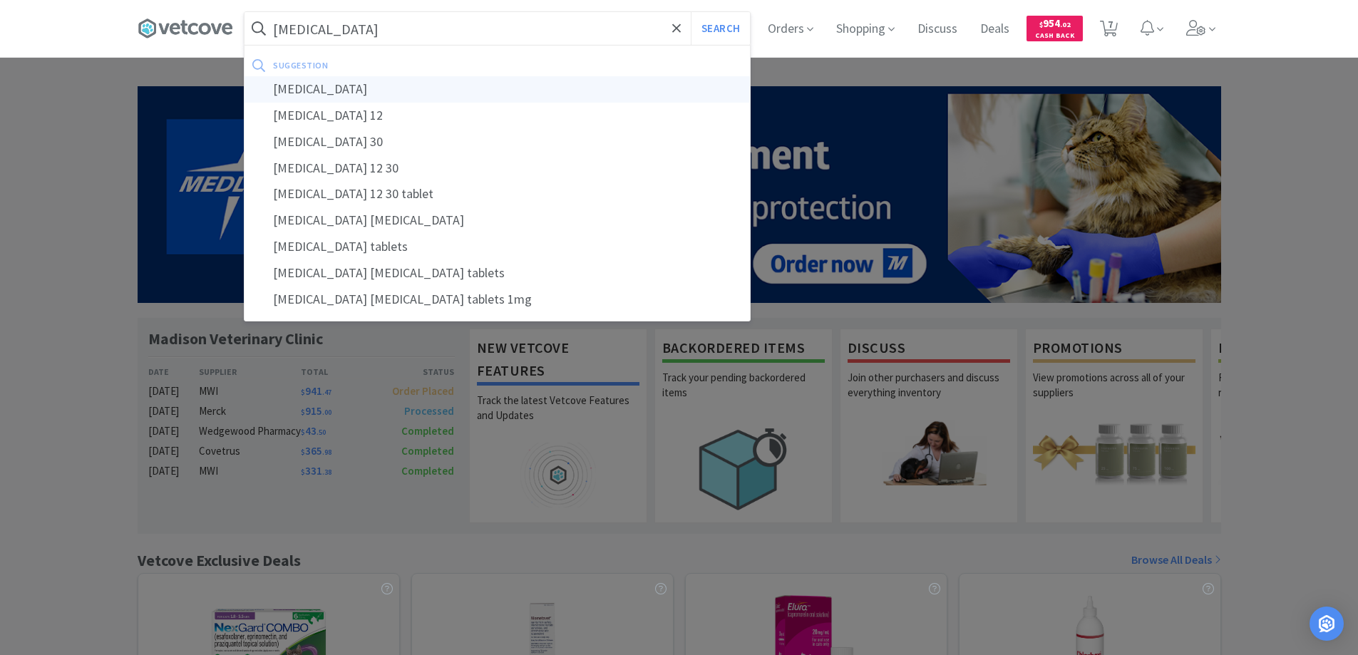
select select "1"
select select "8"
select select "4"
select select "1"
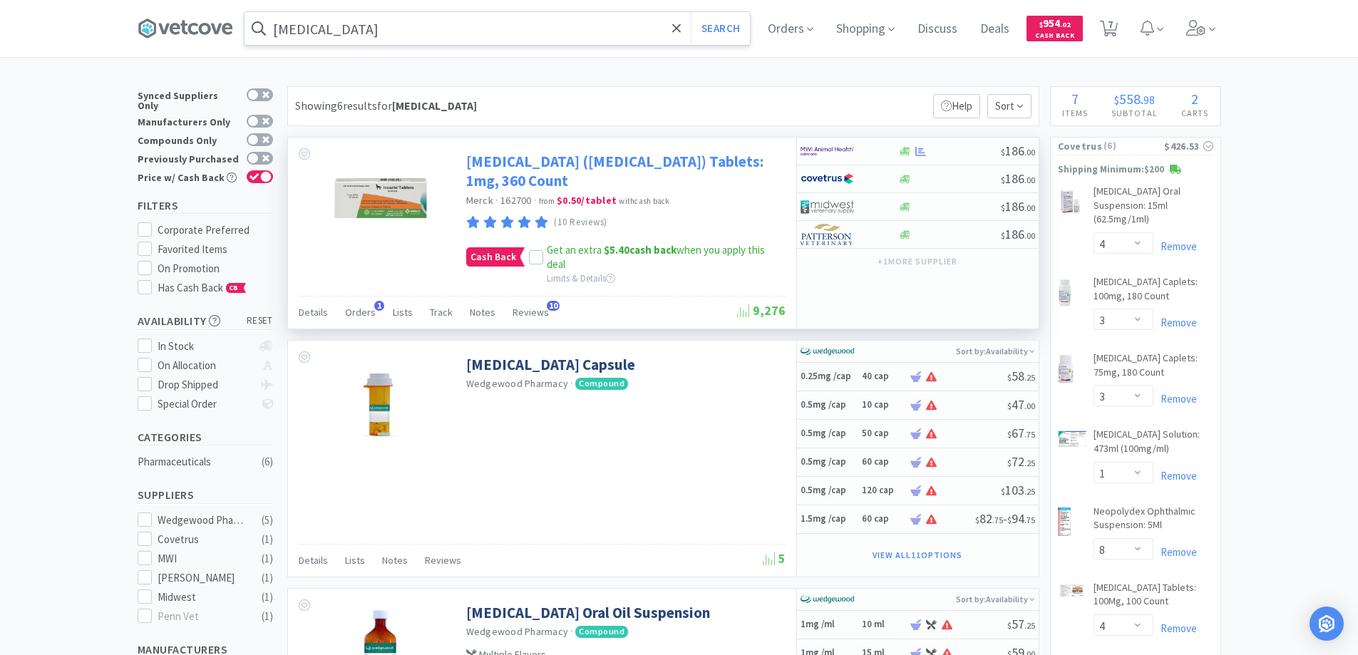
click at [491, 163] on link "[MEDICAL_DATA] ([MEDICAL_DATA]) Tablets: 1mg, 360 Count" at bounding box center [624, 171] width 316 height 39
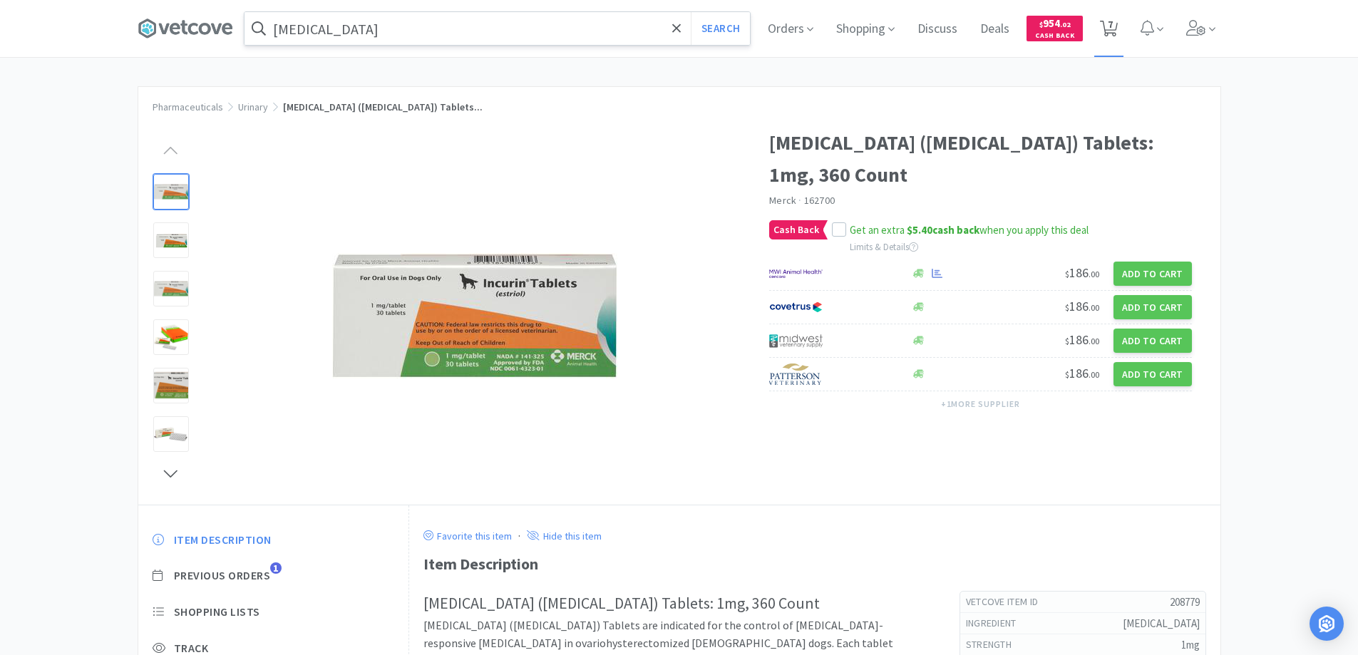
click at [1113, 29] on span "7" at bounding box center [1110, 24] width 5 height 57
select select "1"
select select "4"
select select "3"
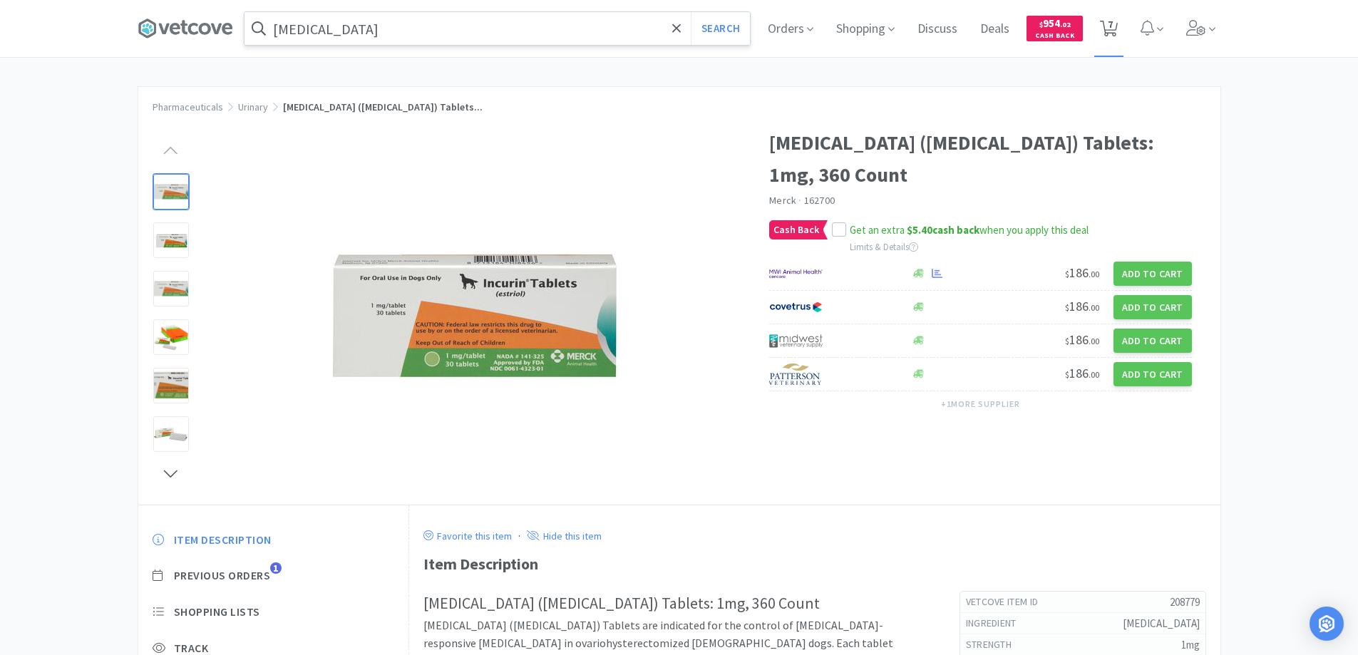
select select "1"
select select "8"
select select "4"
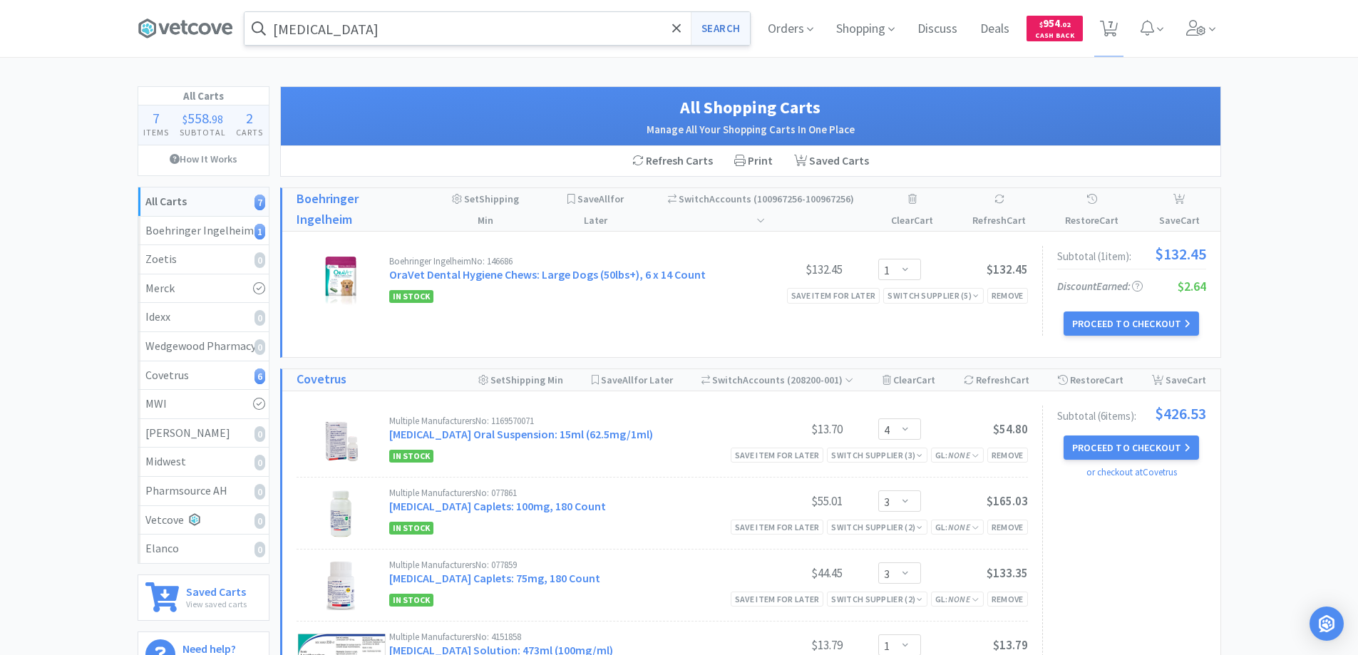
click at [714, 29] on button "Search" at bounding box center [720, 28] width 59 height 33
select select "4"
select select "3"
select select "1"
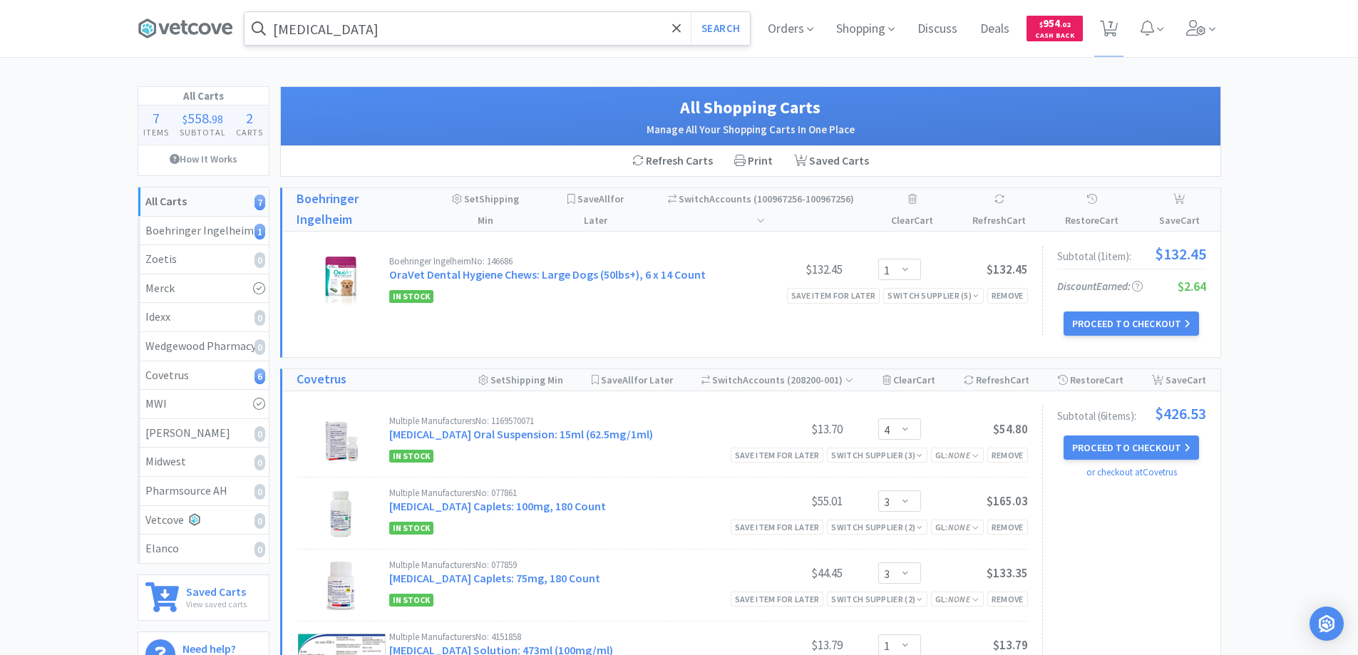
select select "8"
select select "4"
select select "1"
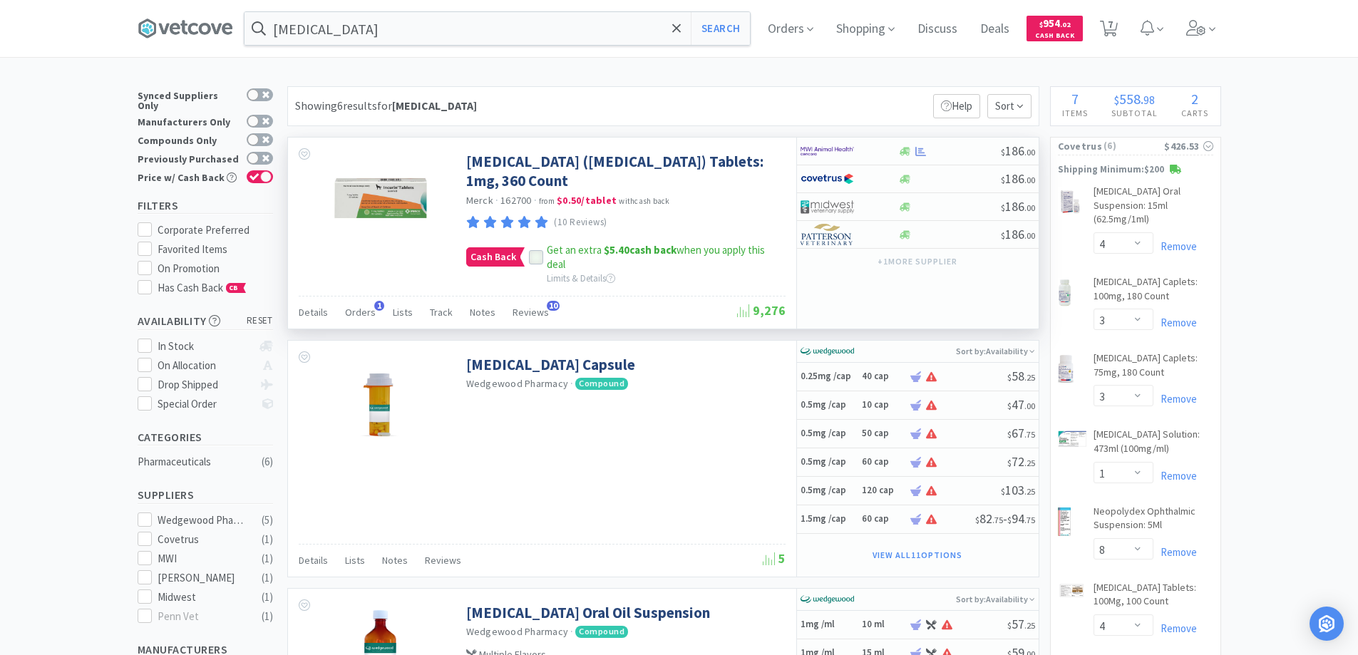
click at [533, 252] on icon at bounding box center [536, 257] width 10 height 10
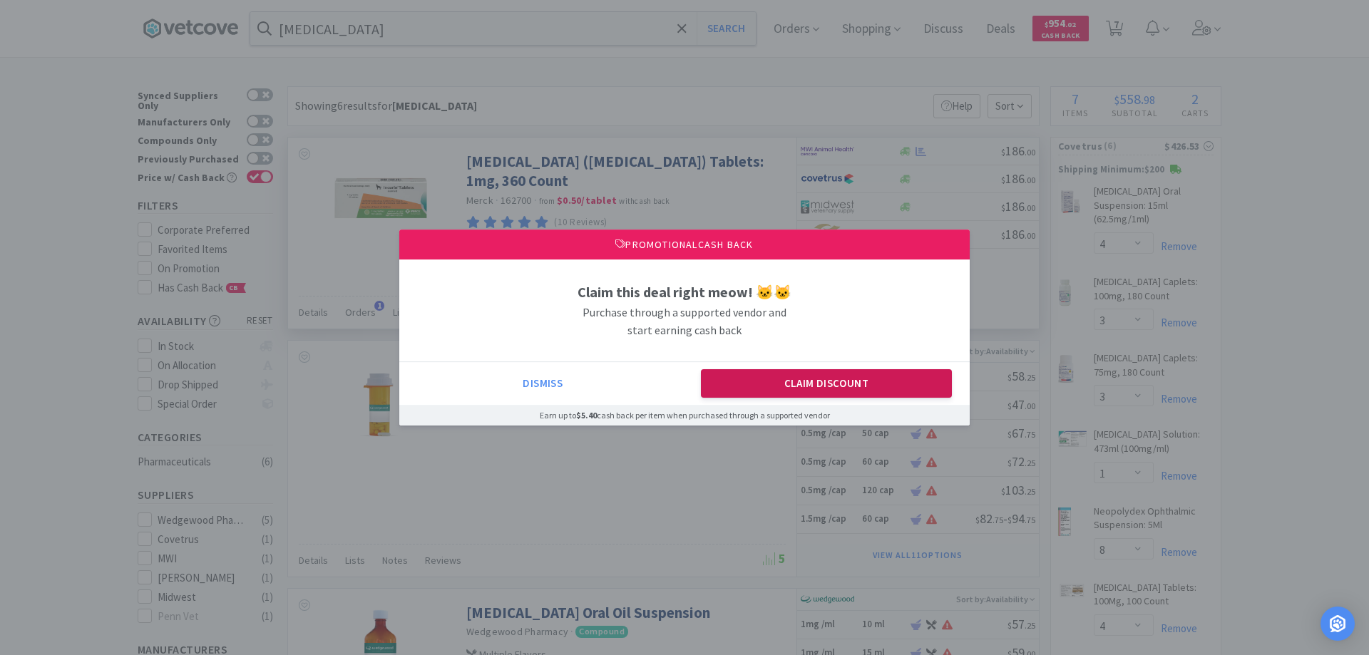
click at [779, 391] on button "Claim Discount" at bounding box center [827, 383] width 252 height 29
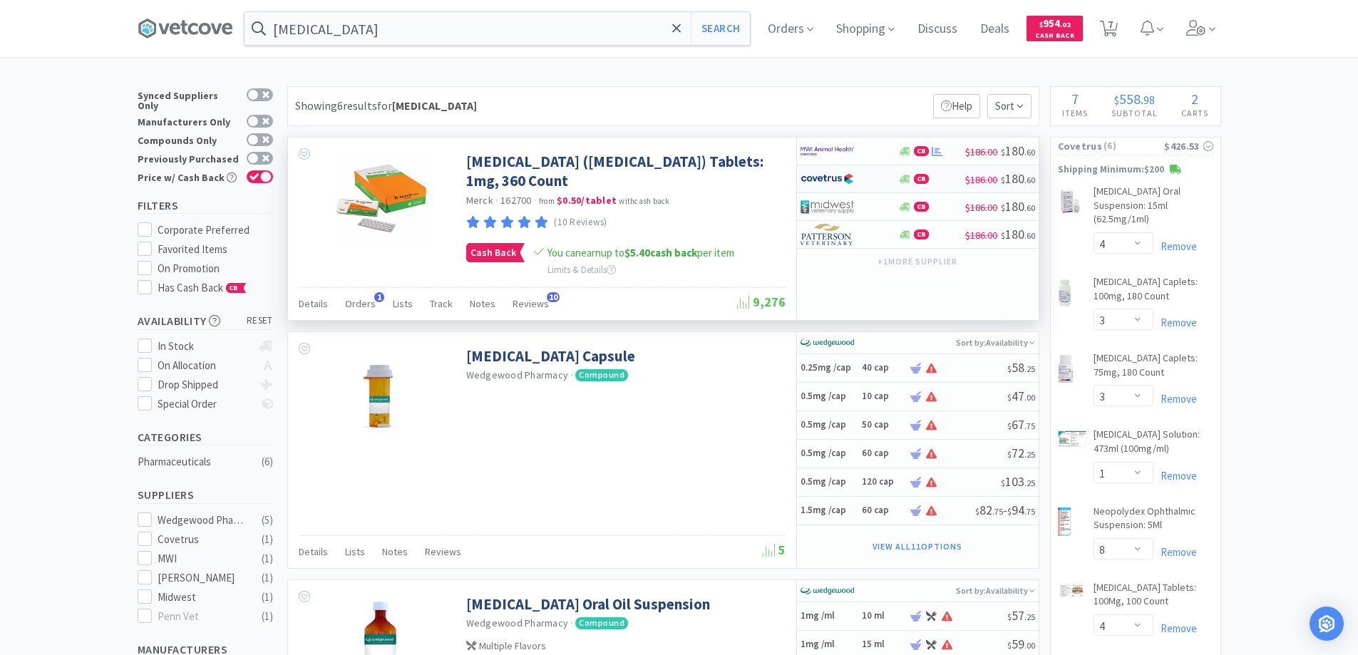
click at [887, 180] on div at bounding box center [850, 179] width 98 height 24
select select "1"
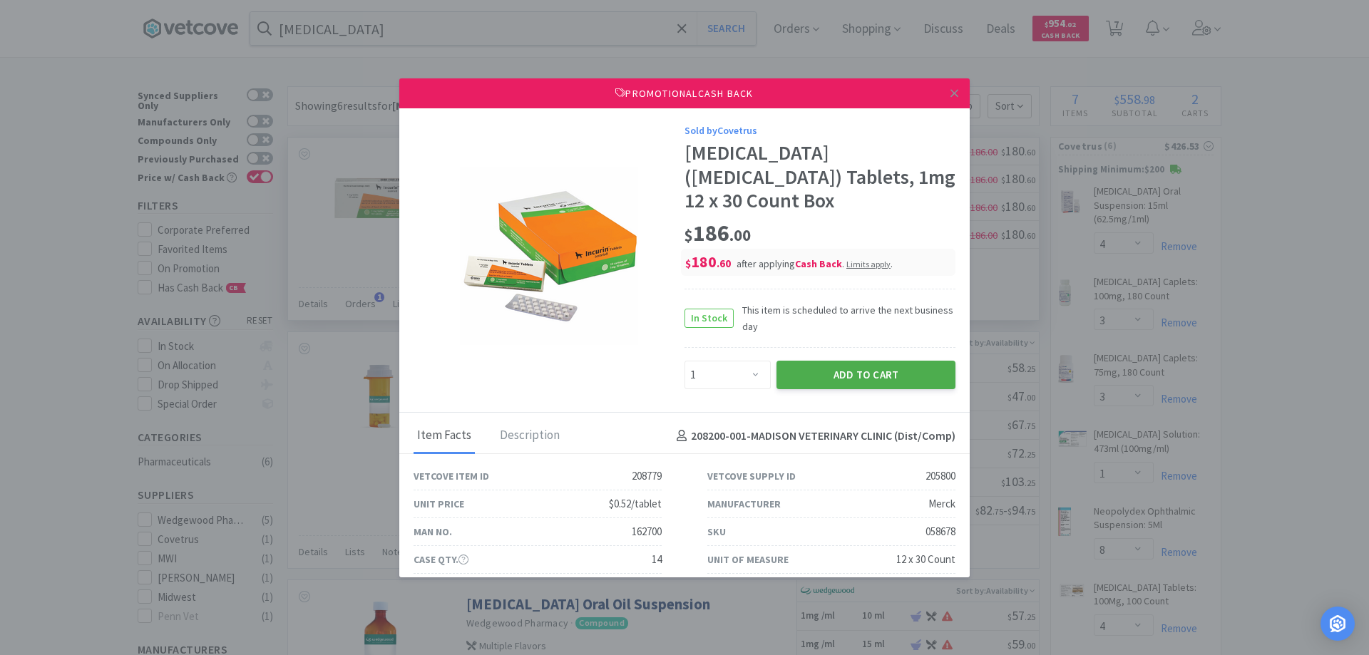
click at [834, 361] on button "Add to Cart" at bounding box center [865, 375] width 179 height 29
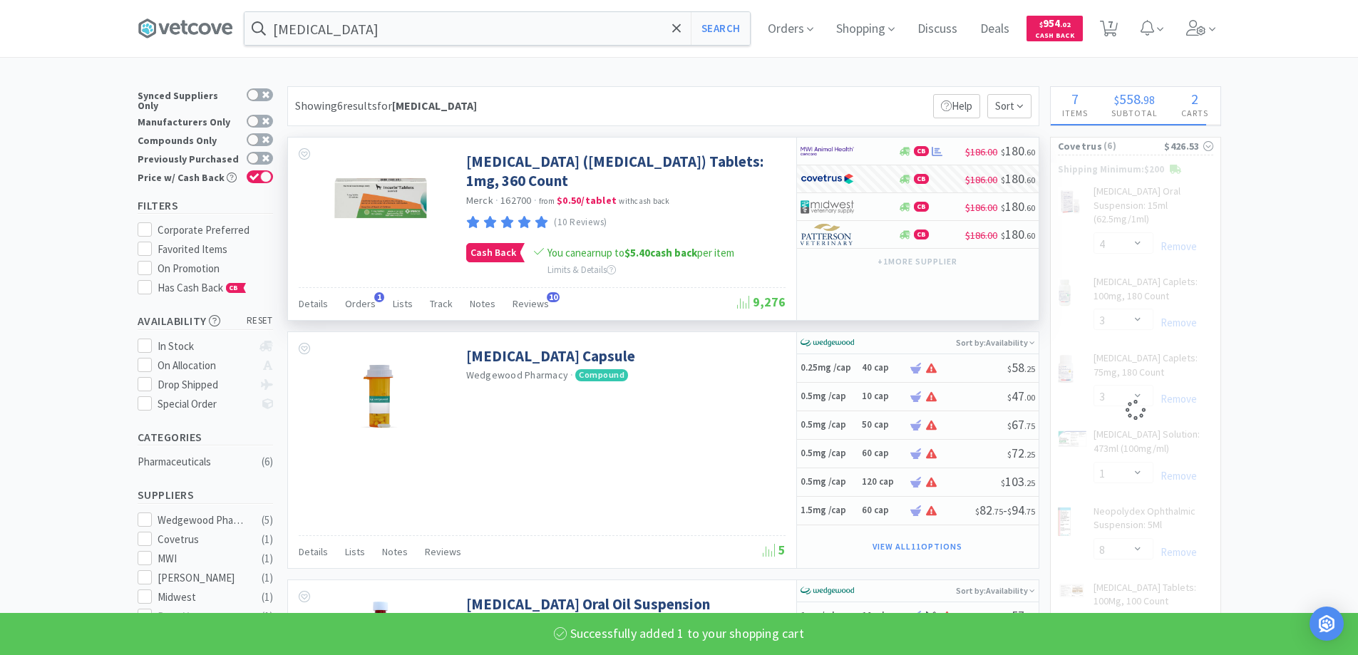
select select "1"
select select "8"
select select "4"
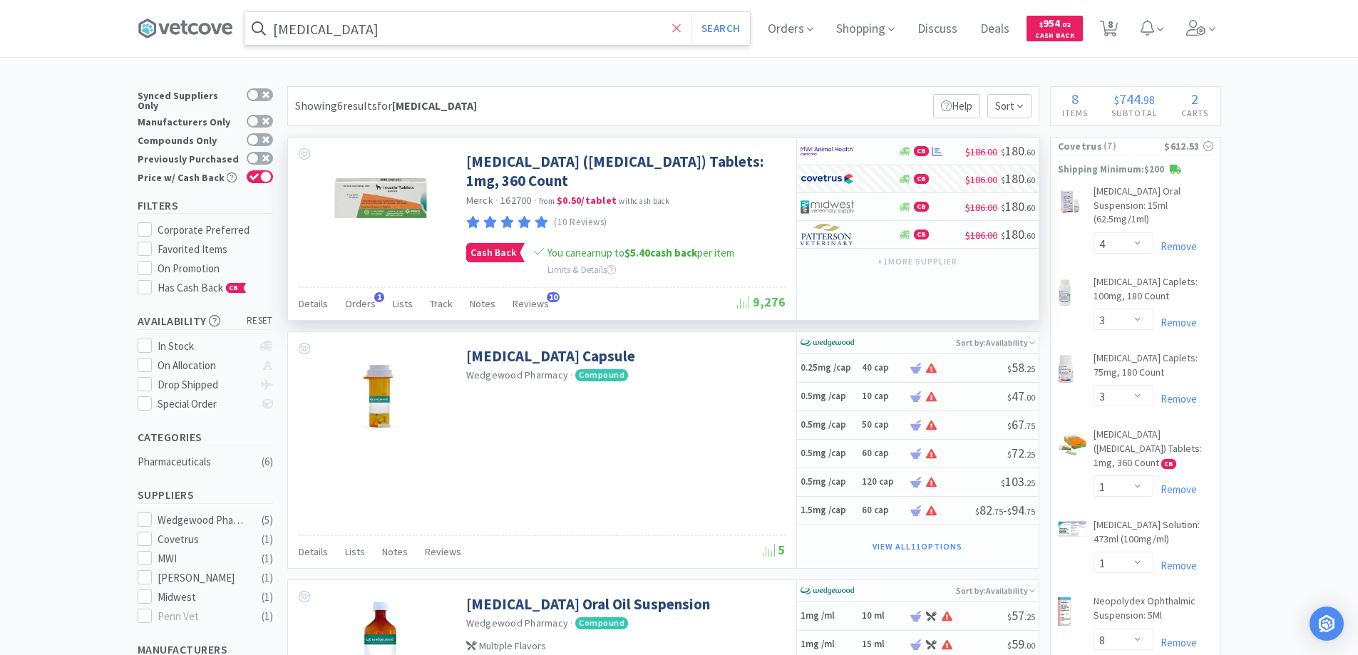
click at [680, 34] on icon at bounding box center [676, 28] width 9 height 14
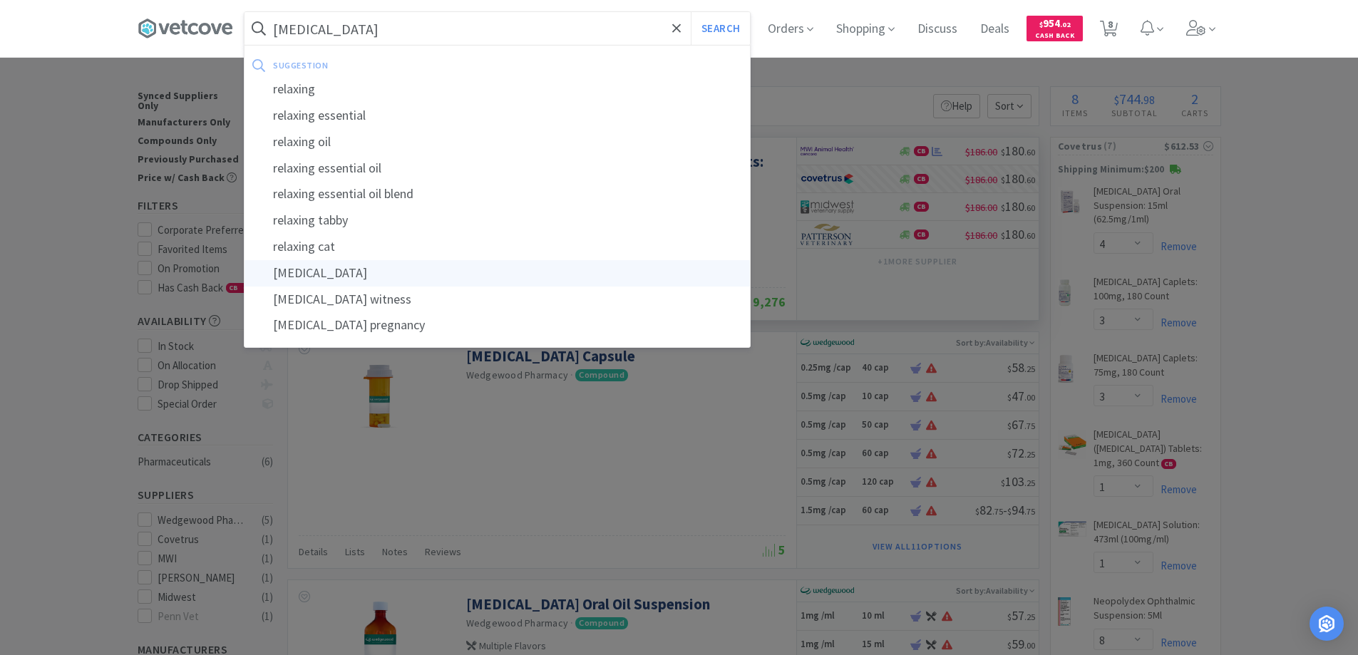
type input "[MEDICAL_DATA]"
click at [299, 272] on div "[MEDICAL_DATA]" at bounding box center [498, 273] width 506 height 26
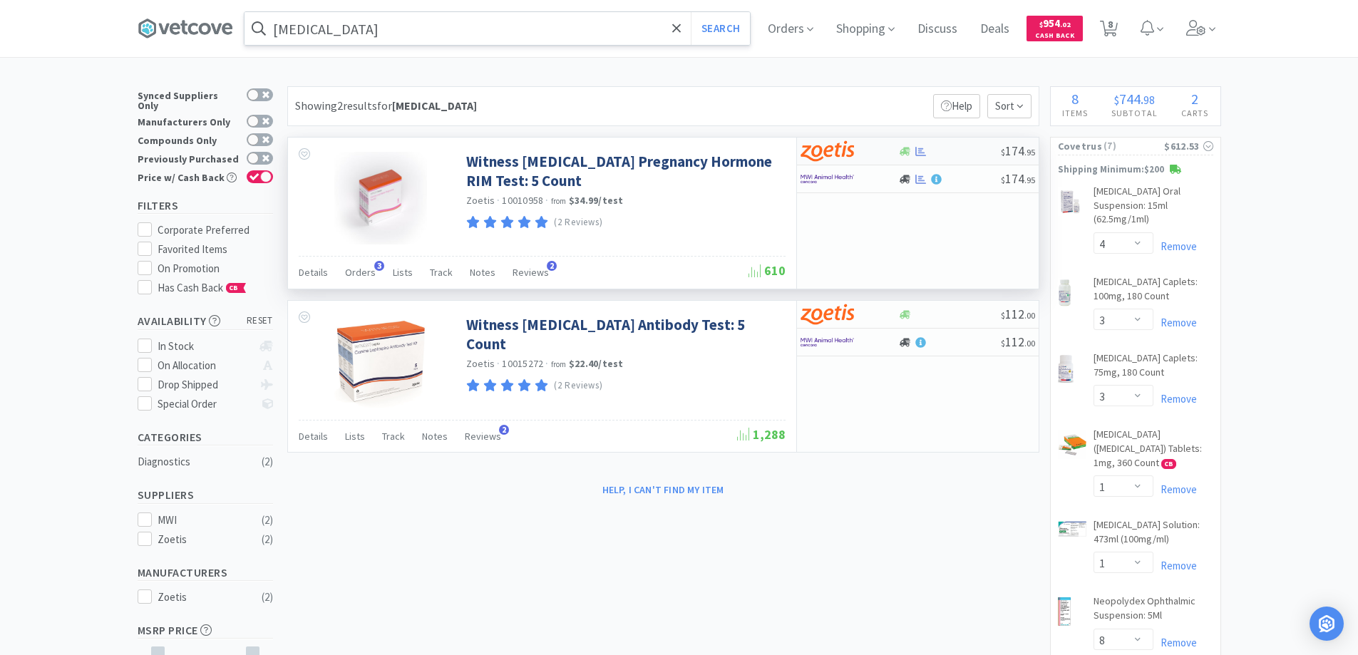
click at [871, 155] on div at bounding box center [840, 151] width 78 height 24
select select "1"
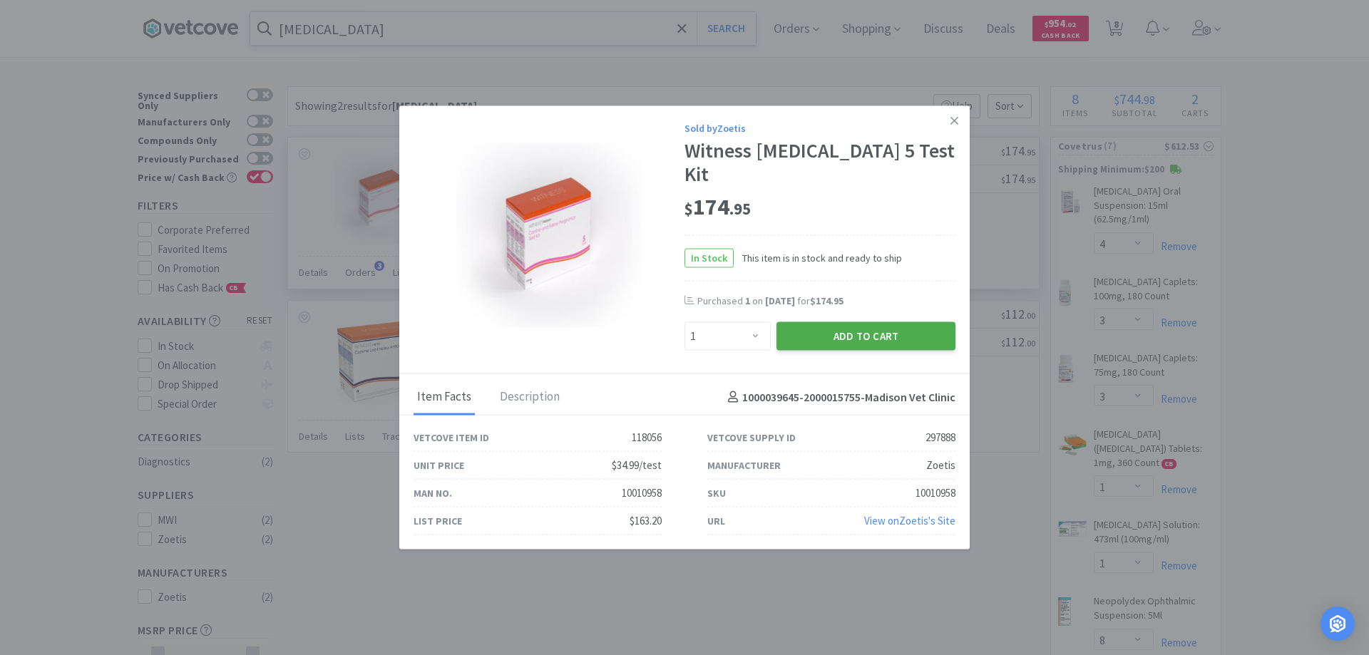
click at [843, 326] on button "Add to Cart" at bounding box center [865, 336] width 179 height 29
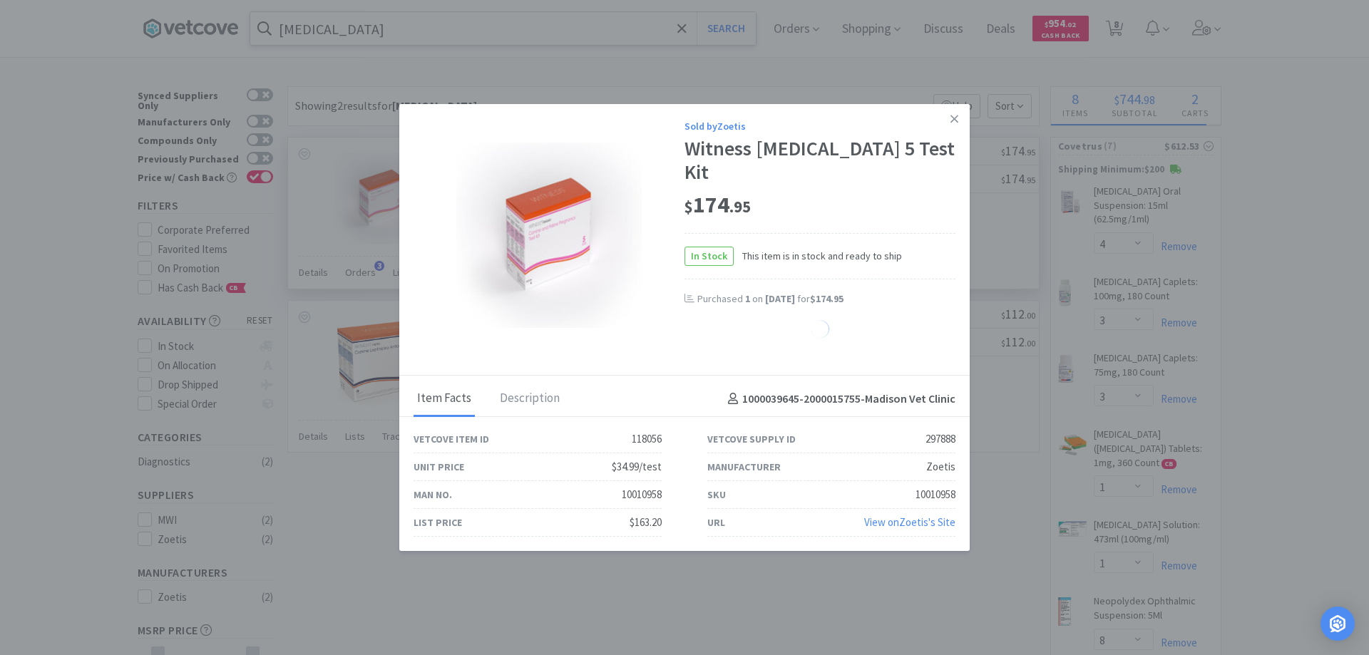
select select "1"
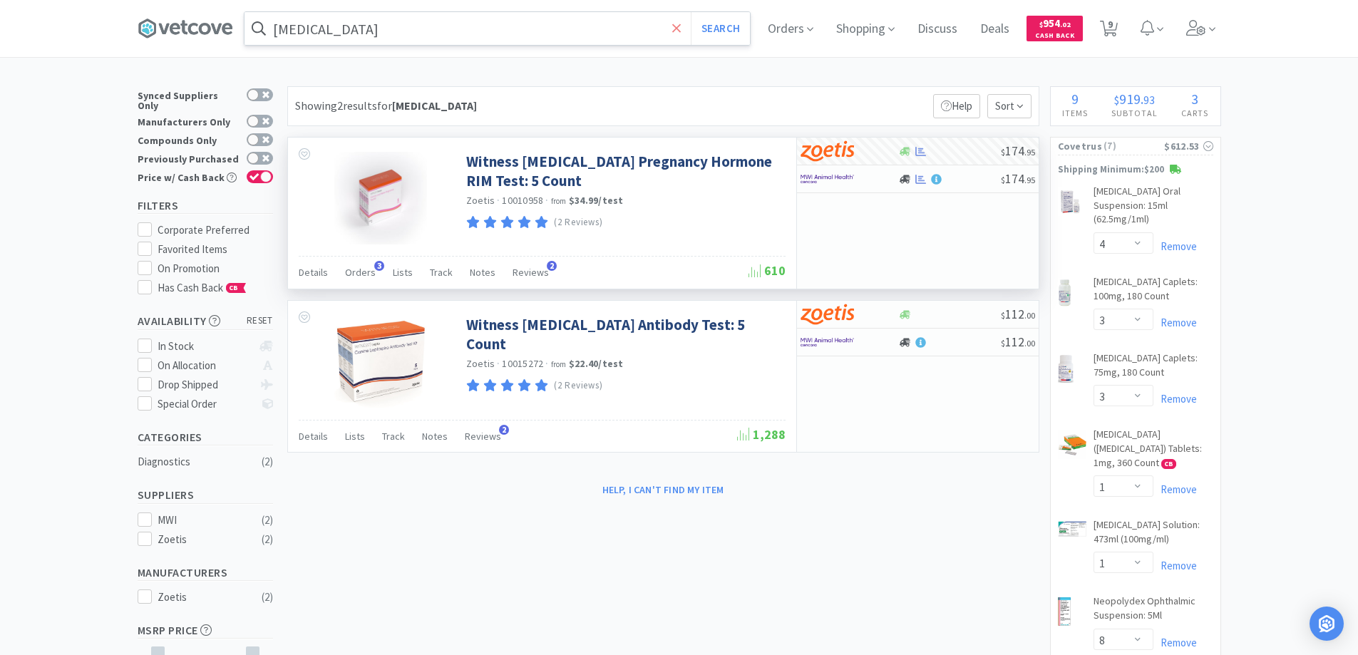
click at [681, 27] on icon at bounding box center [676, 28] width 9 height 9
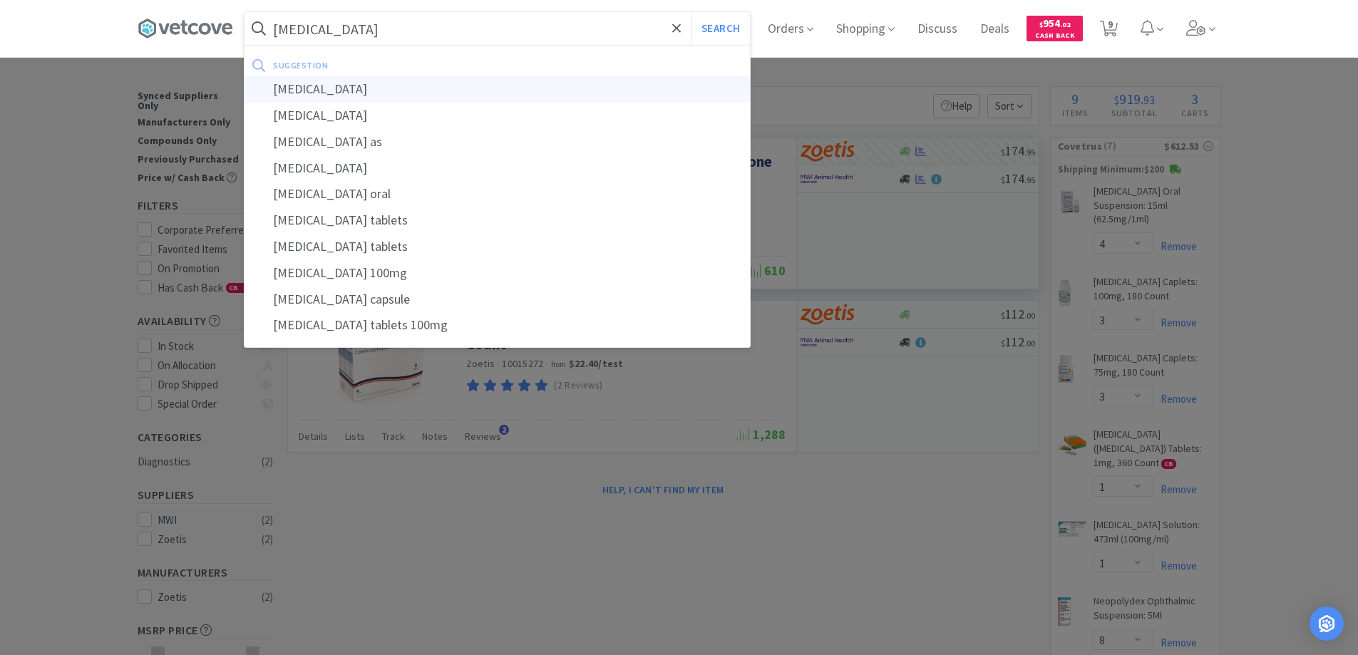
type input "[MEDICAL_DATA]"
click at [321, 91] on div "[MEDICAL_DATA]" at bounding box center [498, 89] width 506 height 26
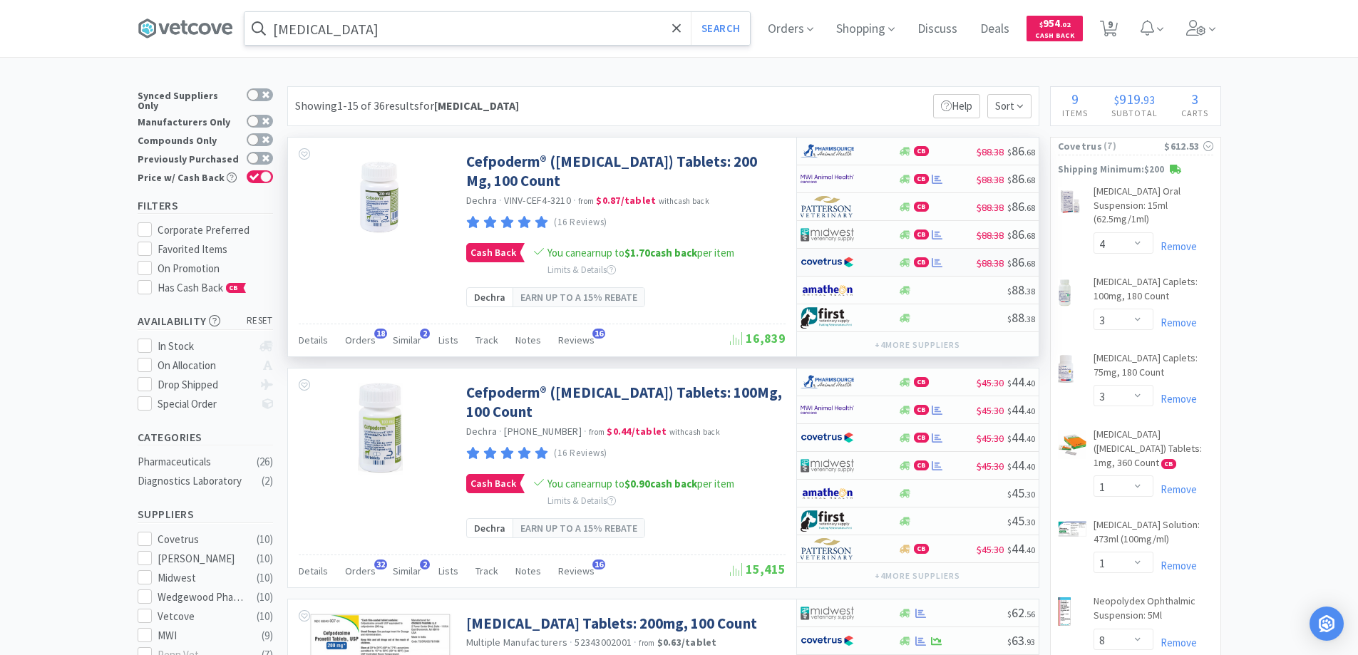
click at [870, 258] on div at bounding box center [840, 262] width 78 height 24
select select "1"
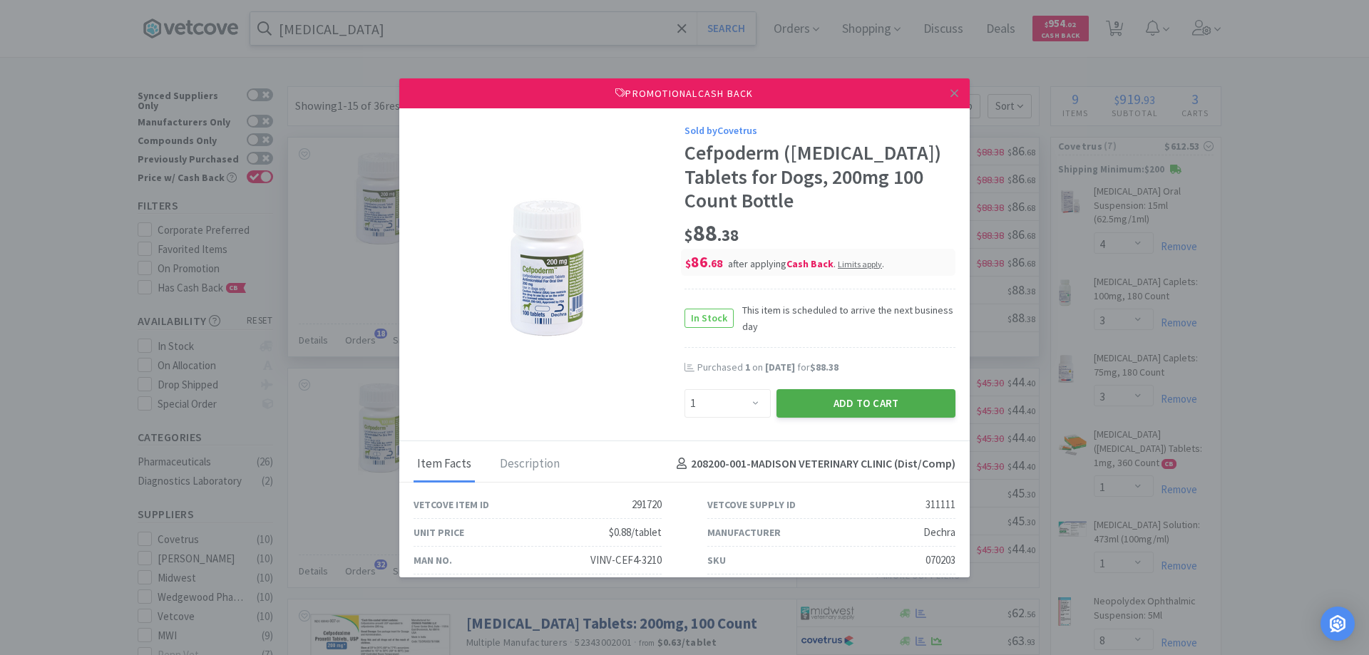
click at [841, 403] on button "Add to Cart" at bounding box center [865, 403] width 179 height 29
select select "1"
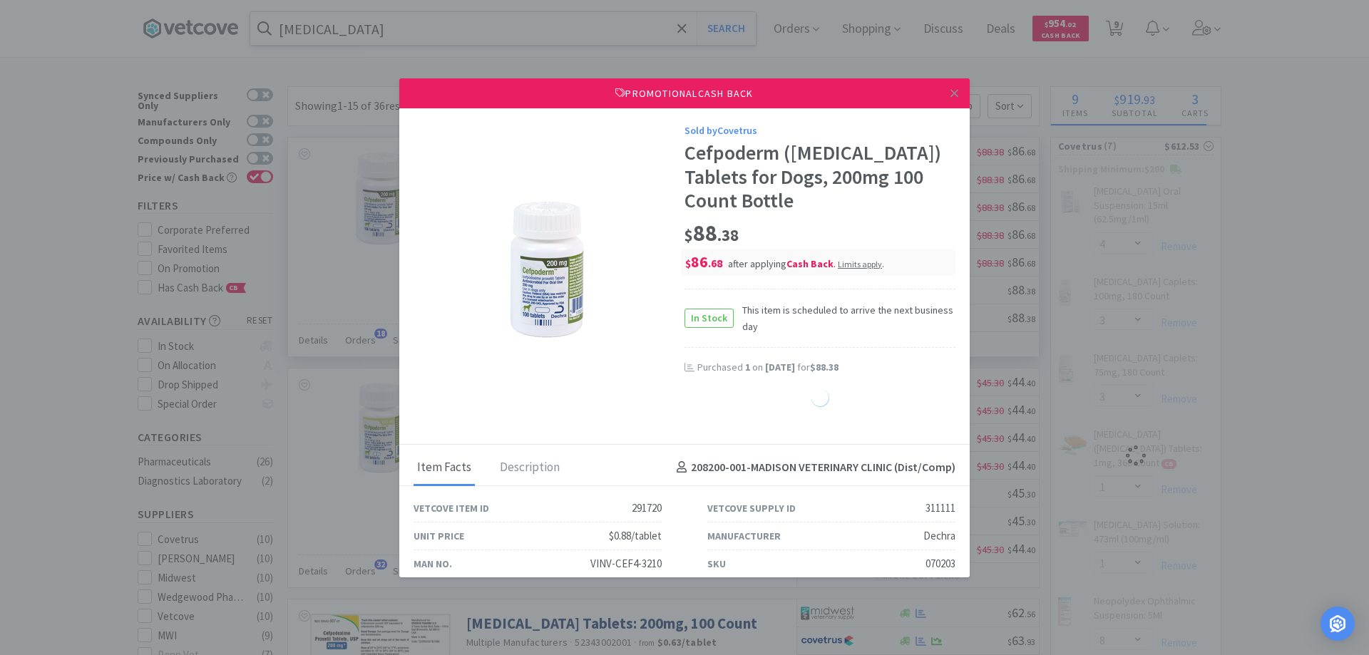
select select "1"
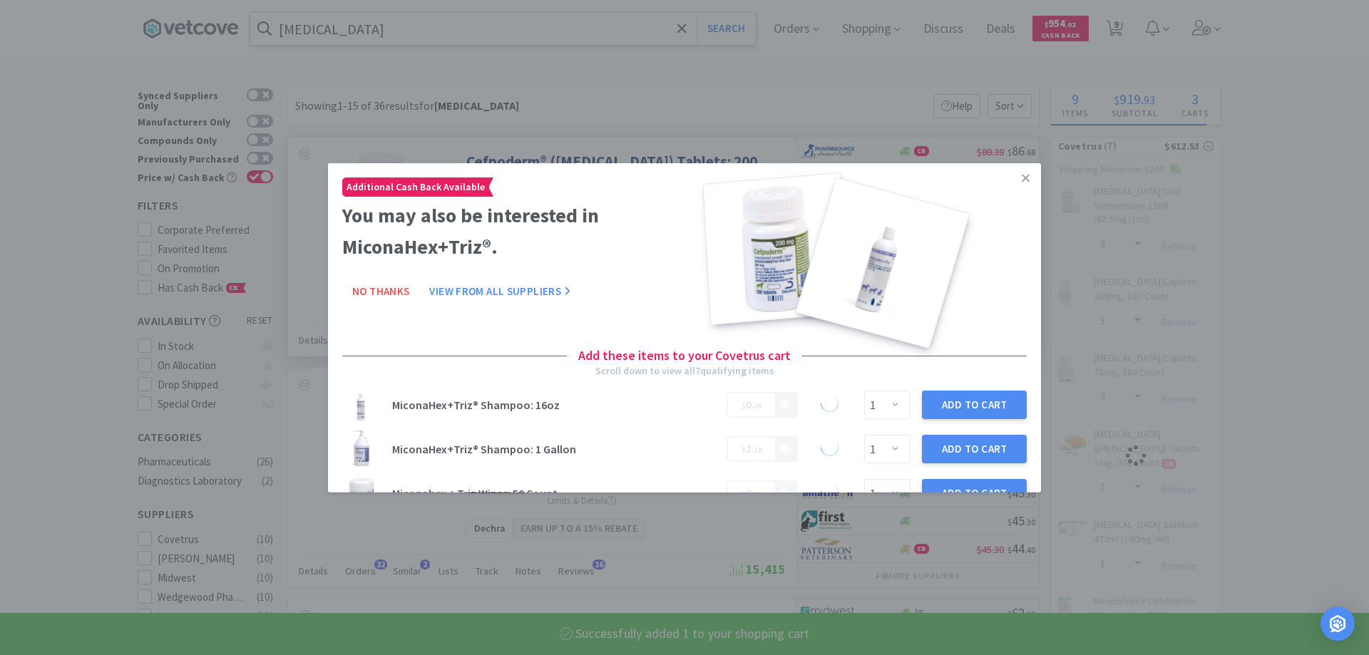
select select "4"
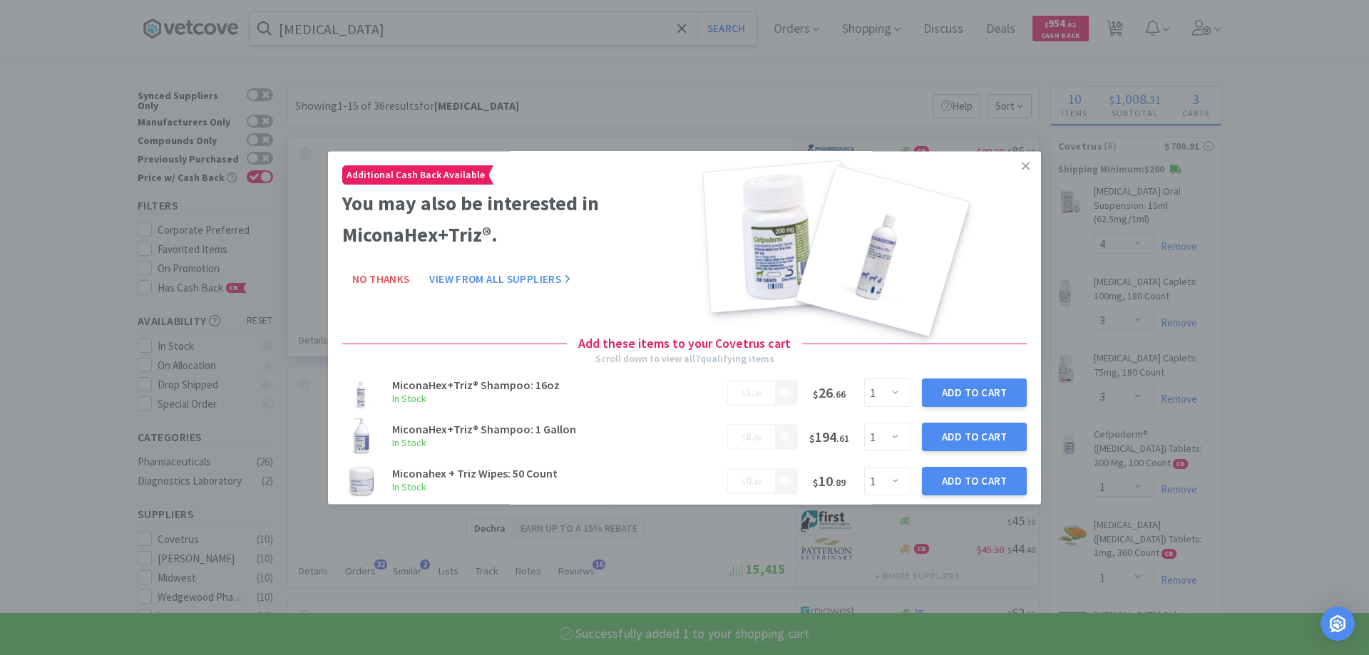
select select "1"
select select "8"
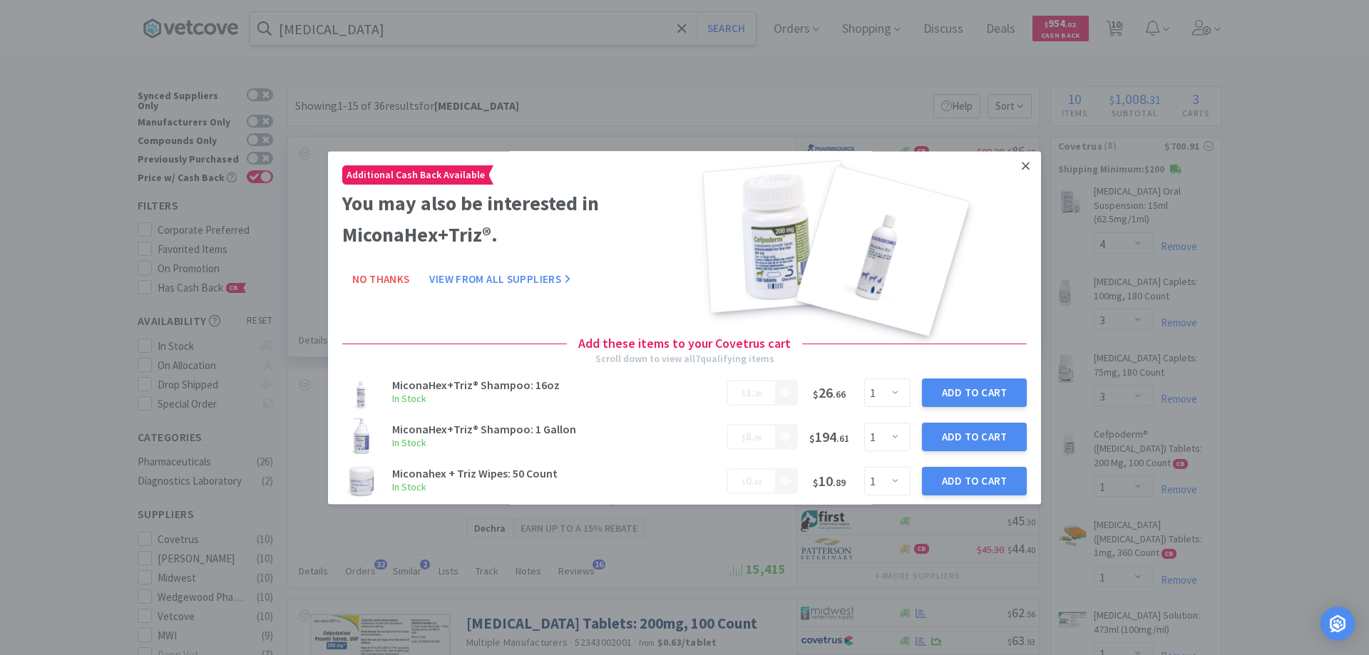
click at [1022, 162] on icon at bounding box center [1026, 166] width 8 height 8
